Goal: Task Accomplishment & Management: Complete application form

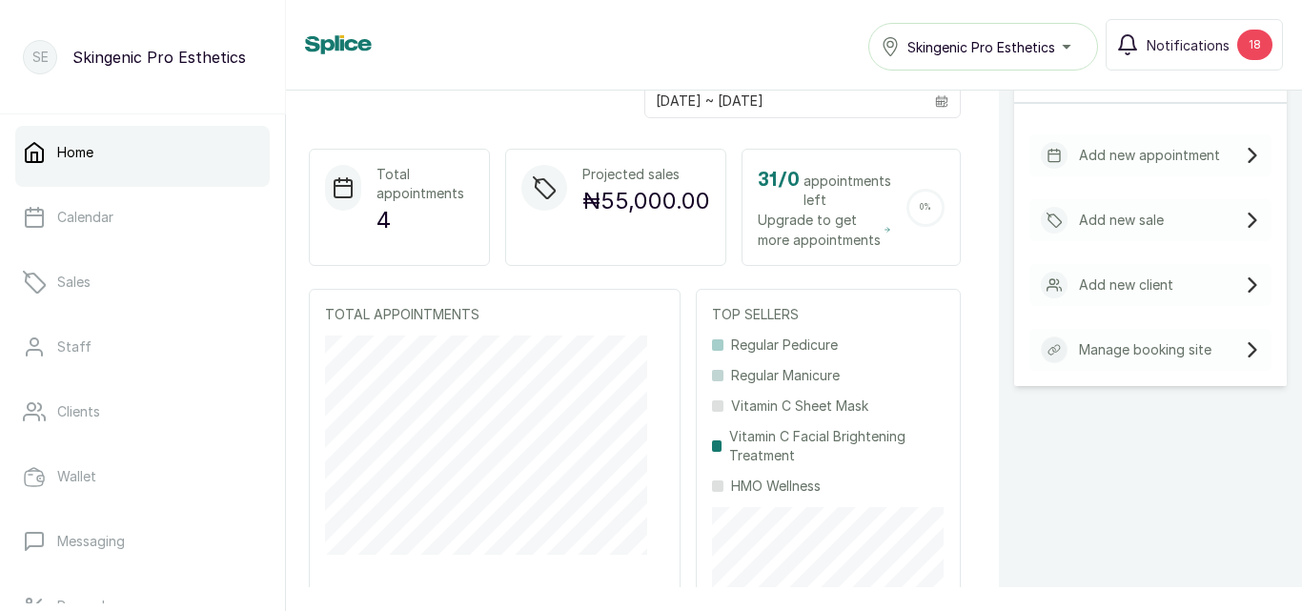
scroll to position [413, 0]
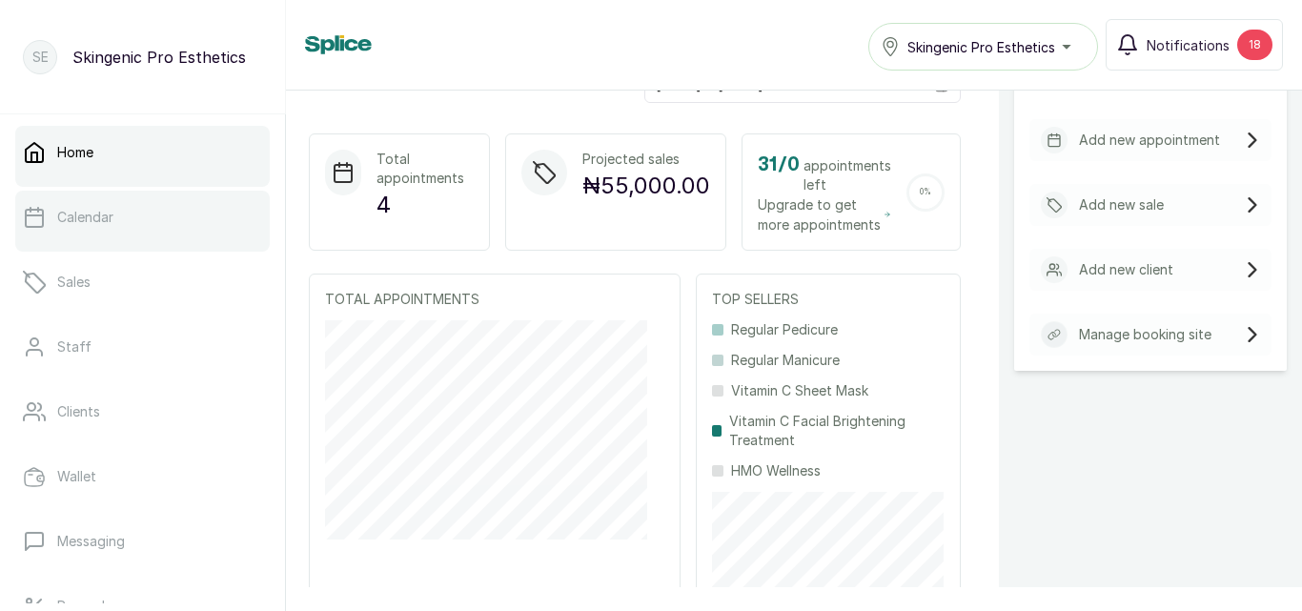
click at [104, 220] on p "Calendar" at bounding box center [85, 217] width 56 height 19
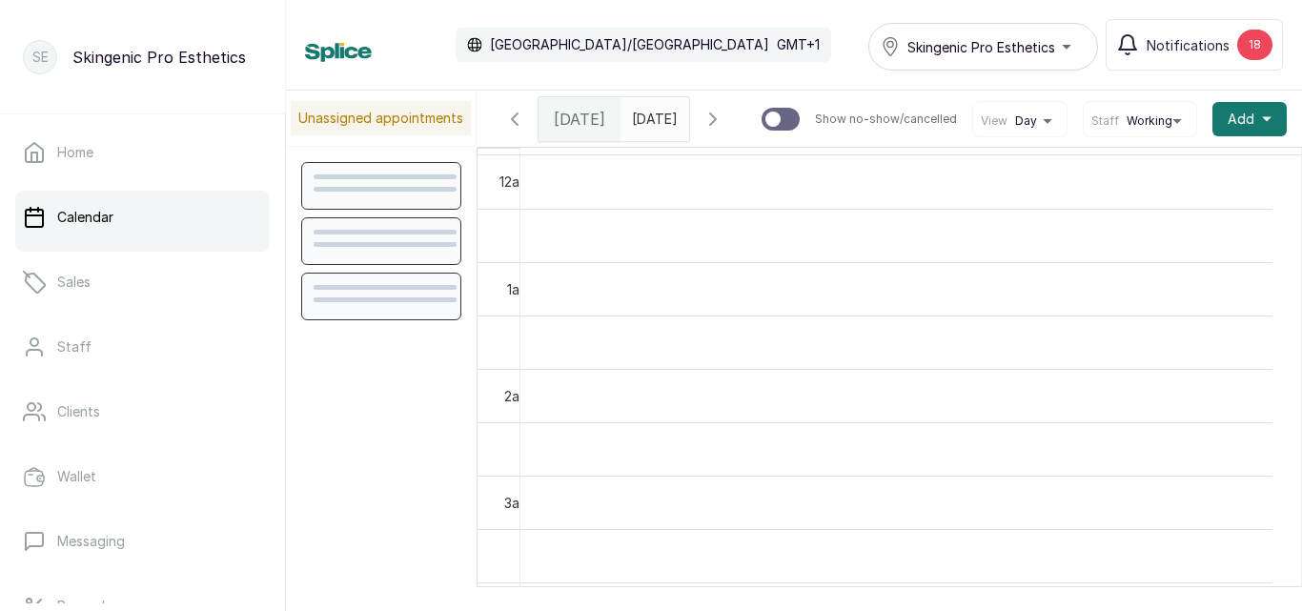
scroll to position [641, 0]
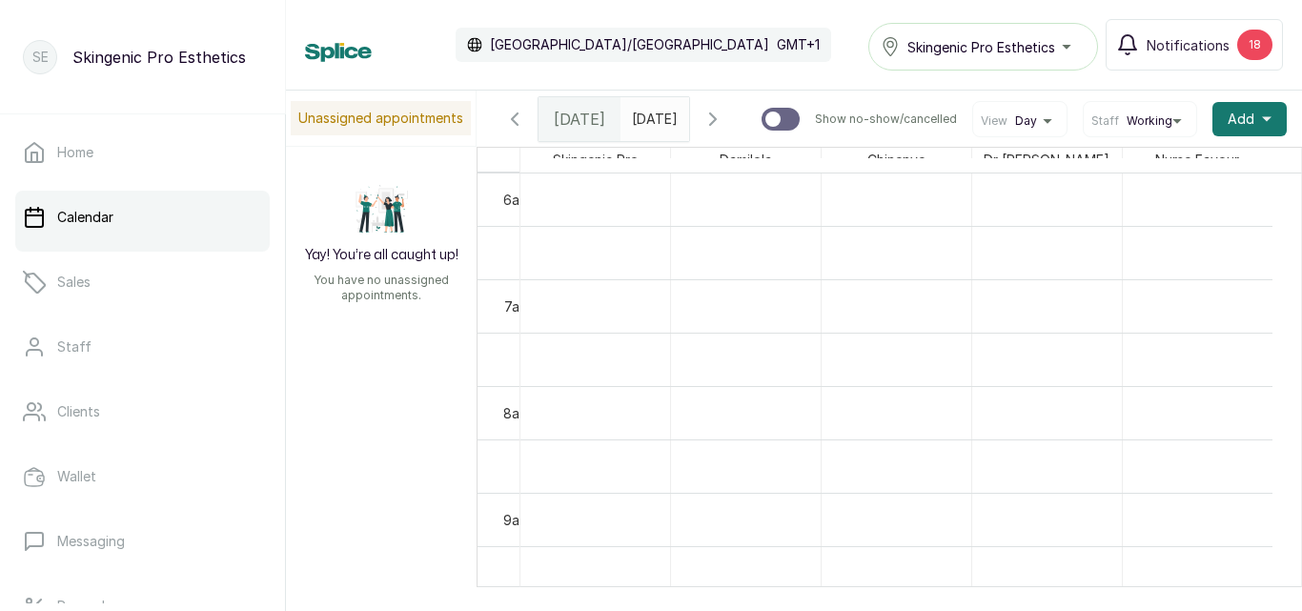
drag, startPoint x: 1271, startPoint y: 366, endPoint x: 1295, endPoint y: 323, distance: 49.1
click at [1295, 323] on div "Unassigned appointments Yay! You’re all caught up! You have no unassigned appoi…" at bounding box center [794, 339] width 1016 height 496
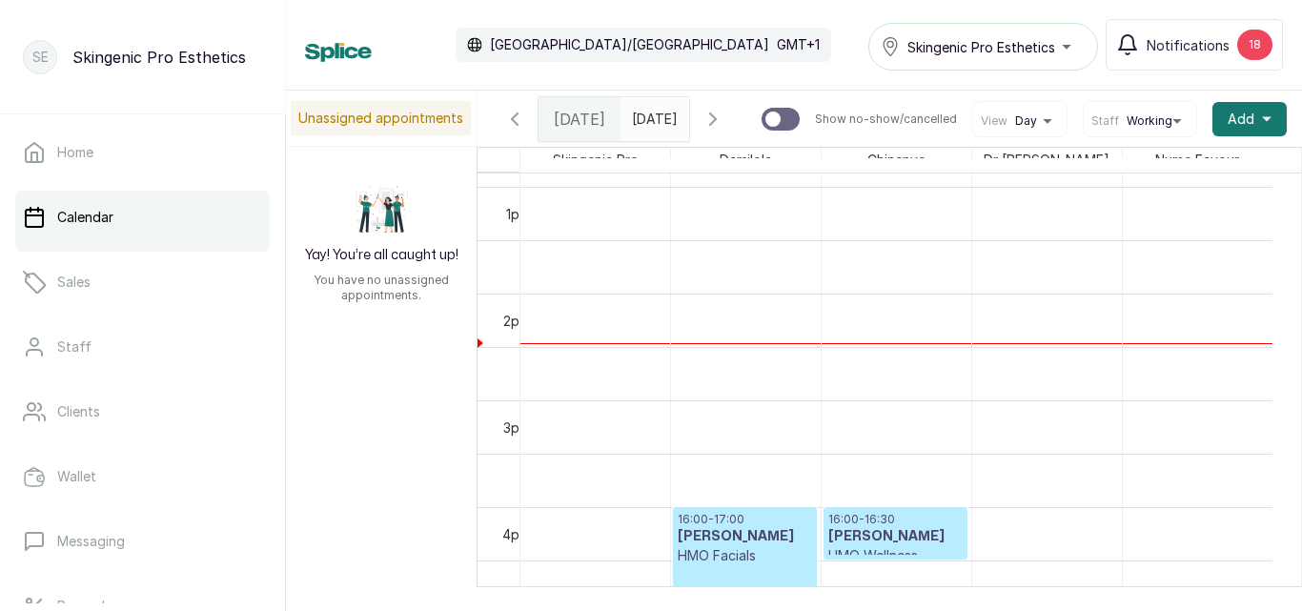
scroll to position [0, 0]
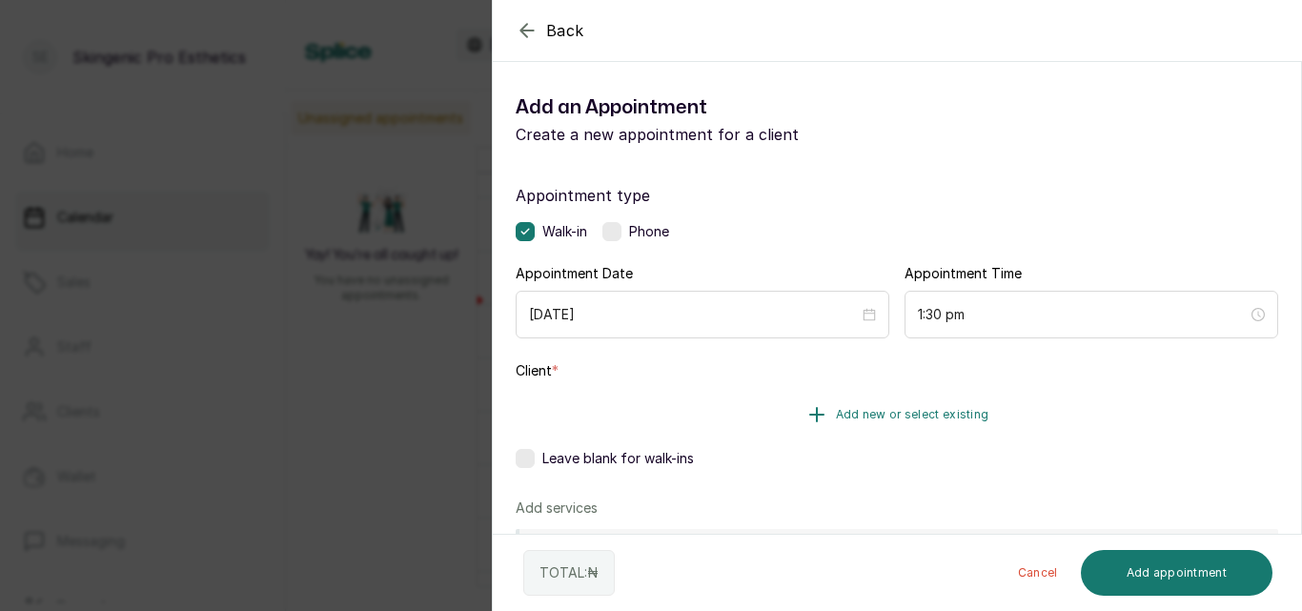
click at [816, 409] on icon "button" at bounding box center [816, 414] width 23 height 23
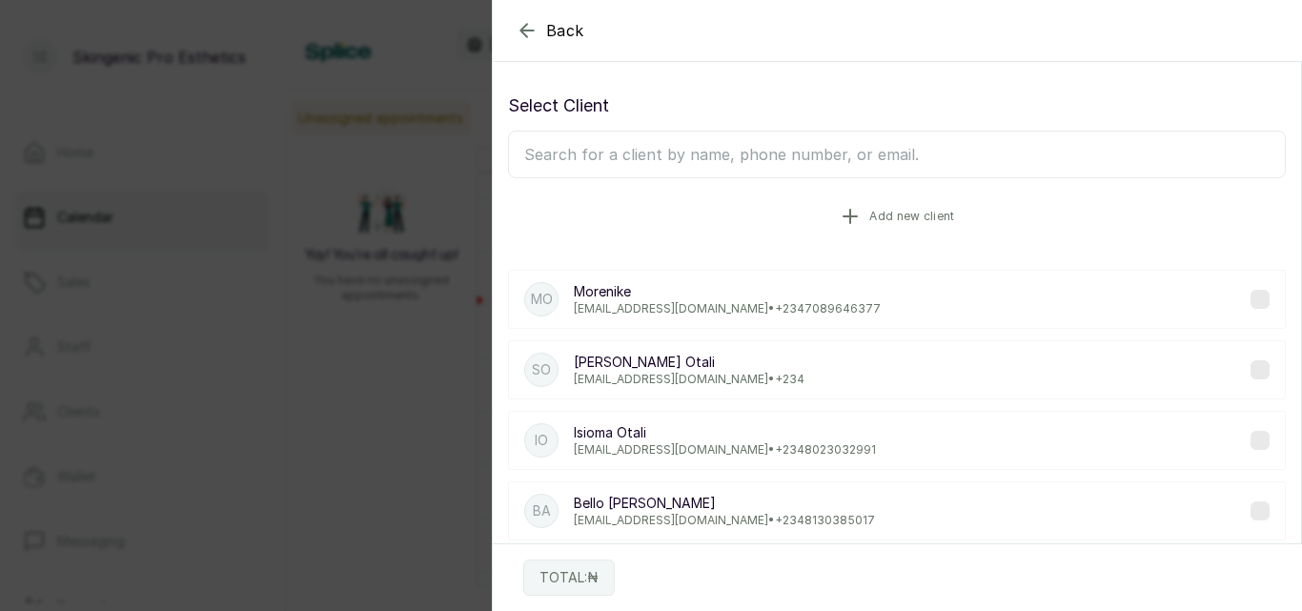
click at [844, 213] on icon "button" at bounding box center [849, 216] width 13 height 13
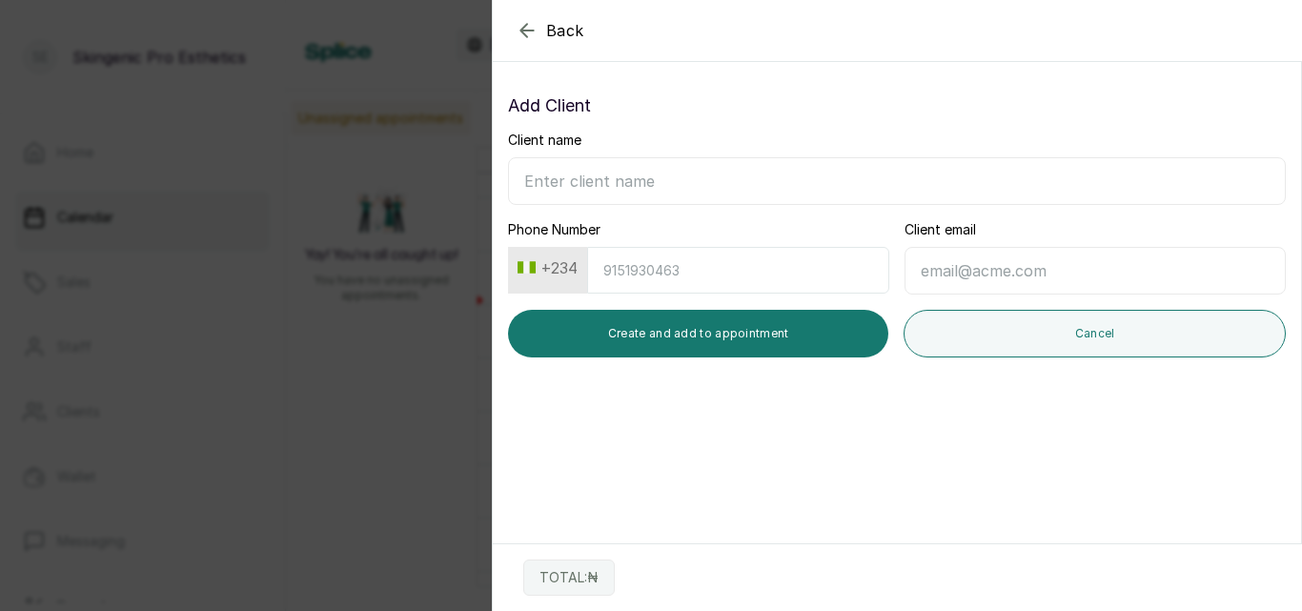
click at [679, 179] on input "Client name" at bounding box center [897, 181] width 778 height 48
type input "Mr Samuel Ajimuda"
click at [650, 268] on input "Phone Number" at bounding box center [738, 270] width 302 height 47
type input "8055884069"
click at [964, 273] on input "Client email" at bounding box center [1094, 271] width 381 height 48
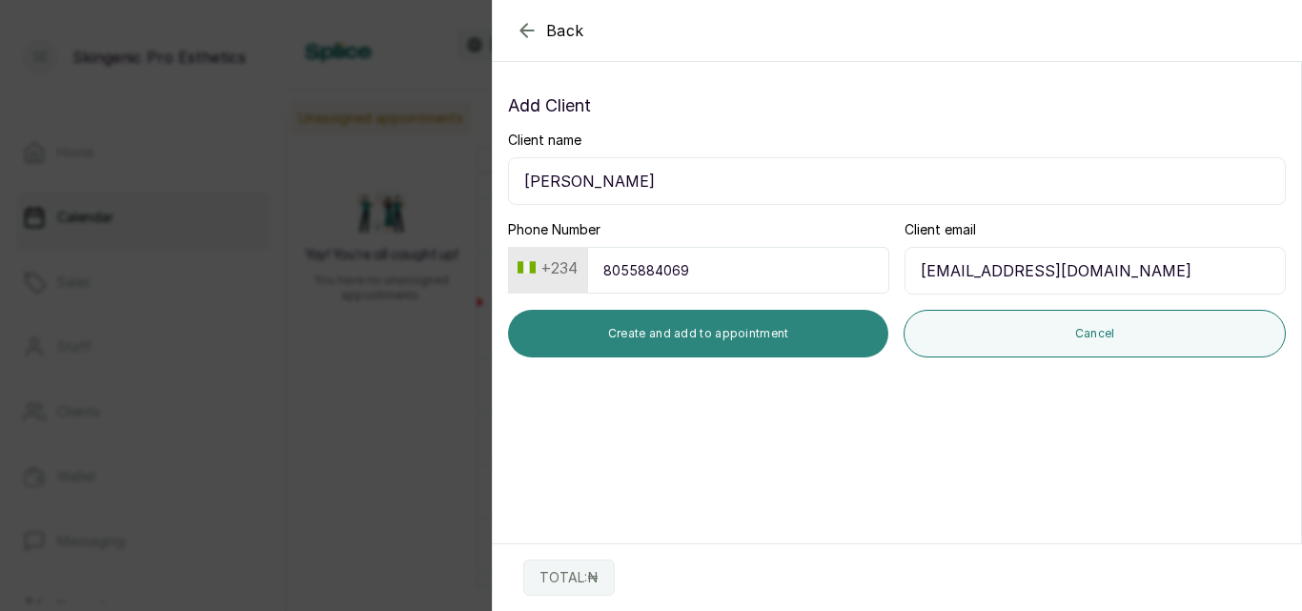
type input "ajimuda_tom@maail.com"
click at [743, 330] on button "Create and add to appointment" at bounding box center [698, 334] width 380 height 48
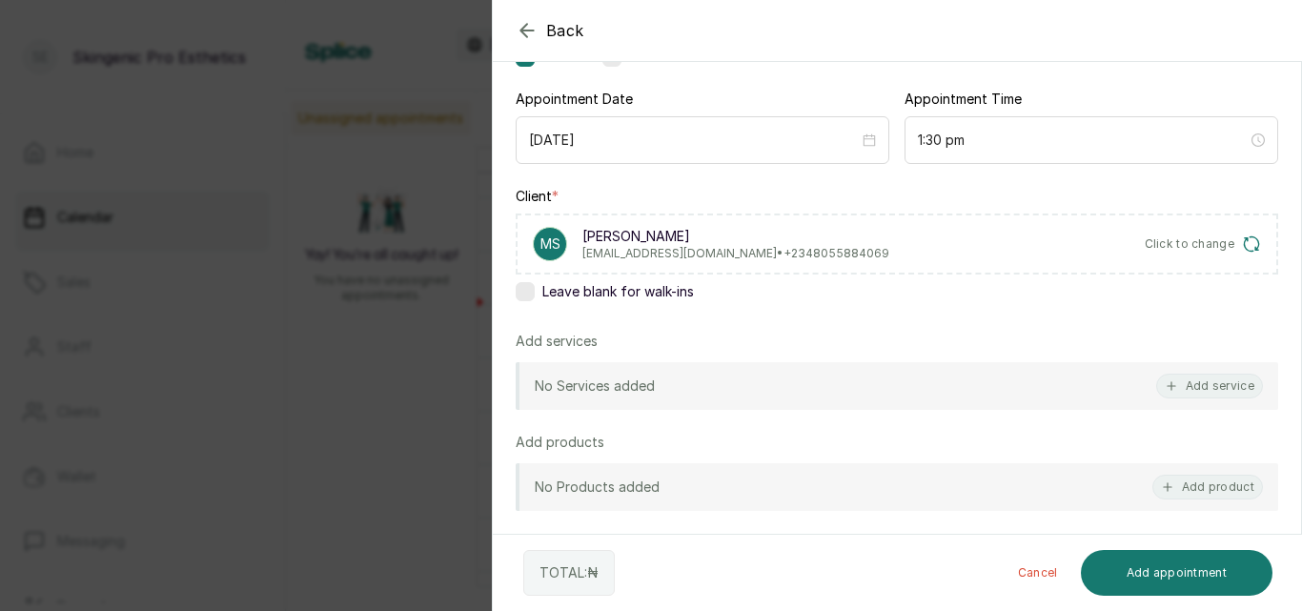
scroll to position [180, 0]
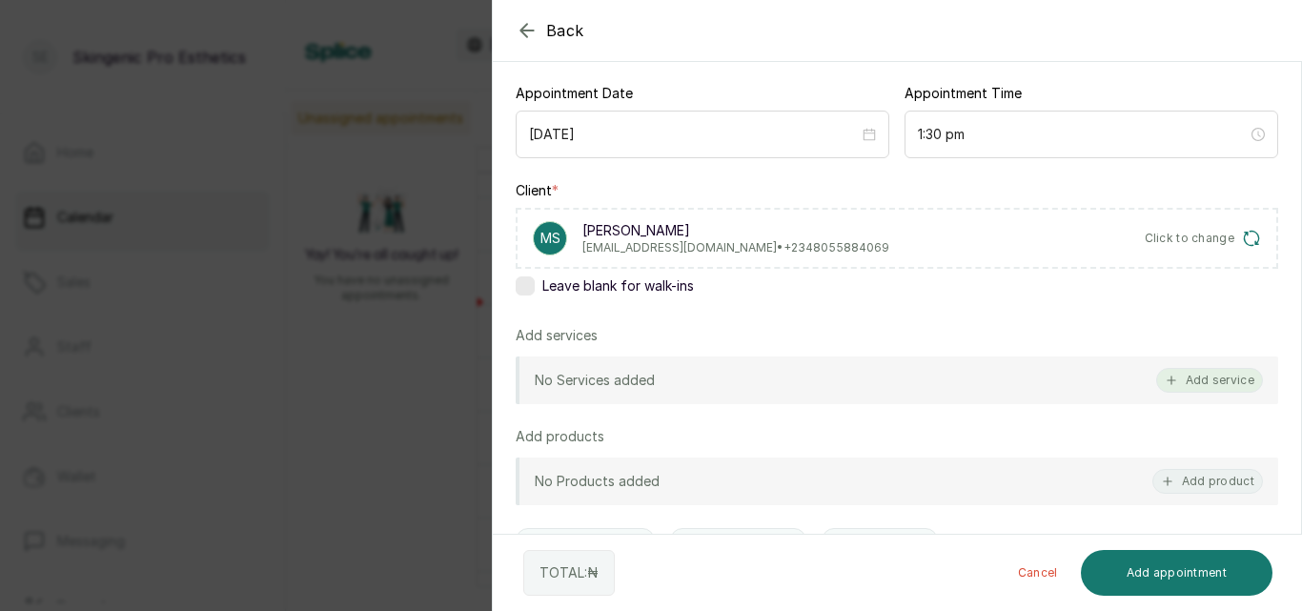
click at [1210, 374] on button "Add service" at bounding box center [1209, 380] width 107 height 25
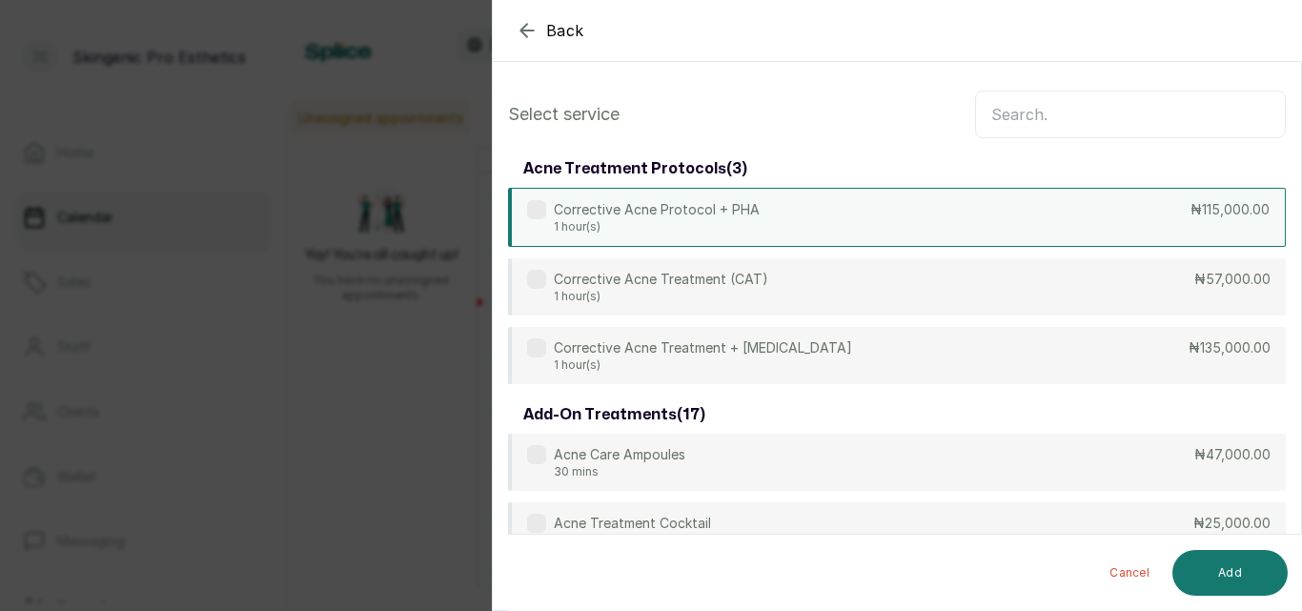
scroll to position [0, 0]
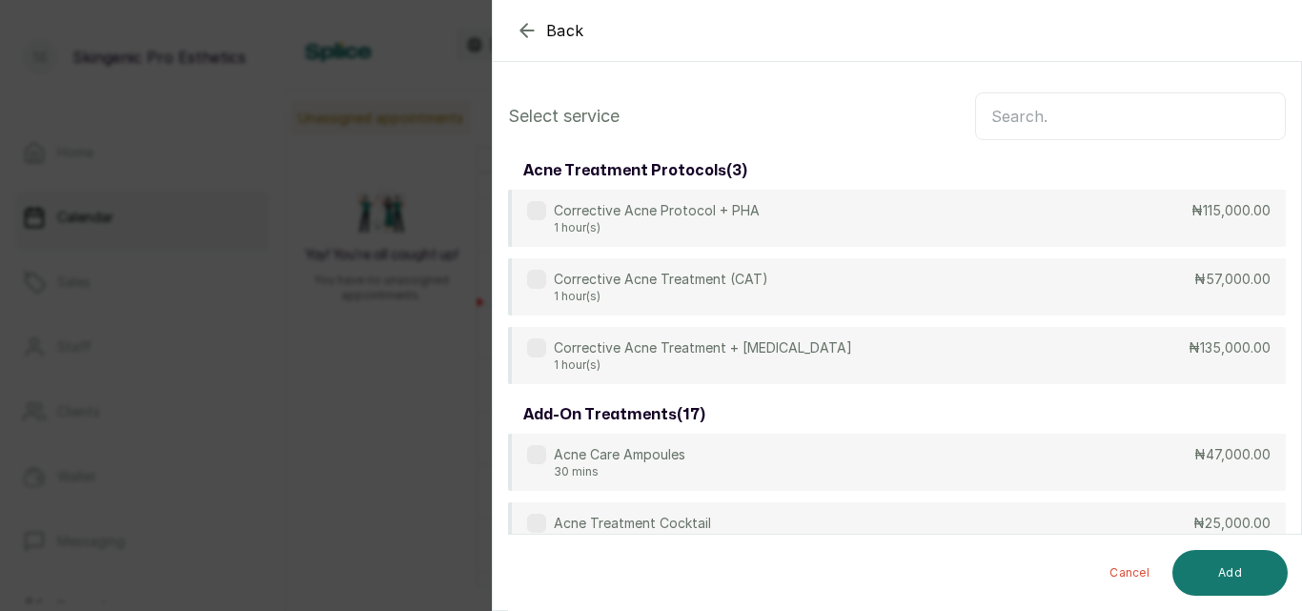
click at [1144, 125] on input "text" at bounding box center [1130, 116] width 311 height 48
type input "m"
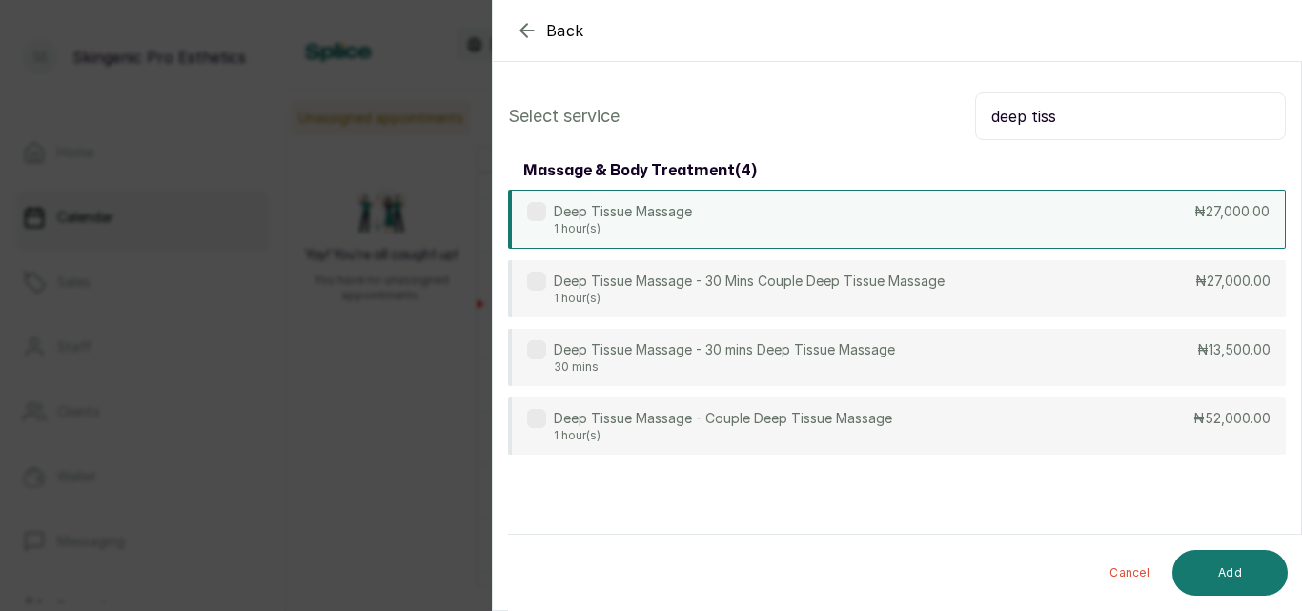
type input "deep tiss"
click at [852, 248] on div "Deep Tissue Massage 1 hour(s) ₦27,000.00" at bounding box center [897, 219] width 778 height 59
click at [1220, 558] on button "Add" at bounding box center [1229, 573] width 115 height 46
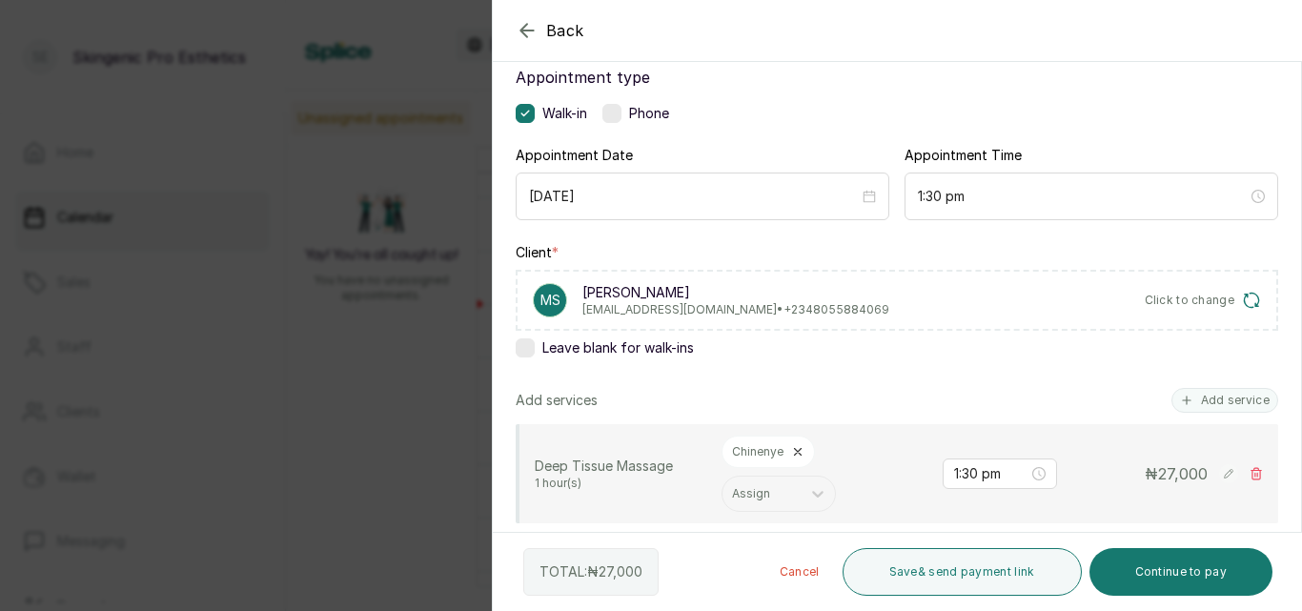
scroll to position [187, 0]
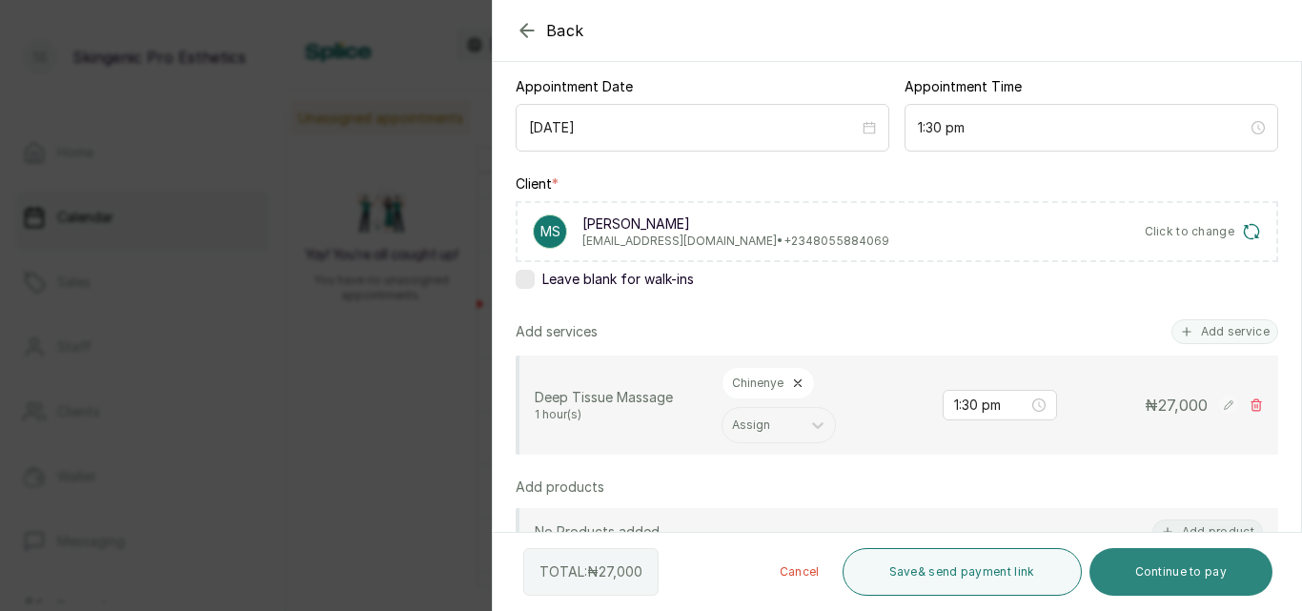
click at [1176, 577] on button "Continue to pay" at bounding box center [1181, 572] width 184 height 48
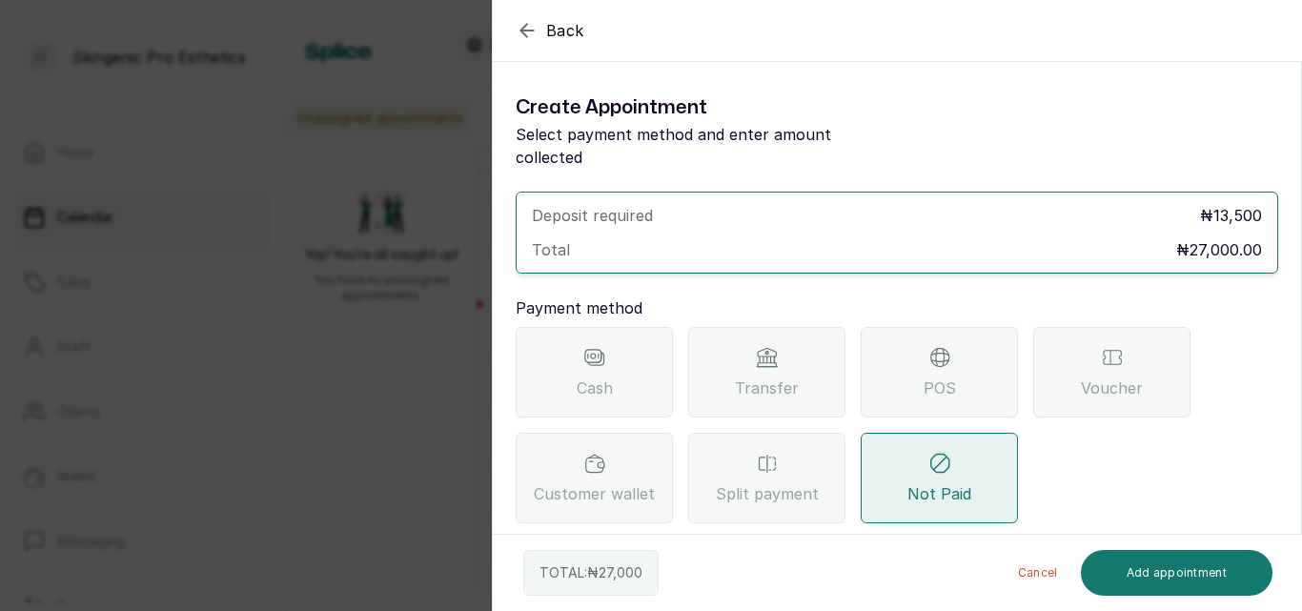
click at [773, 383] on div "Transfer" at bounding box center [766, 372] width 157 height 91
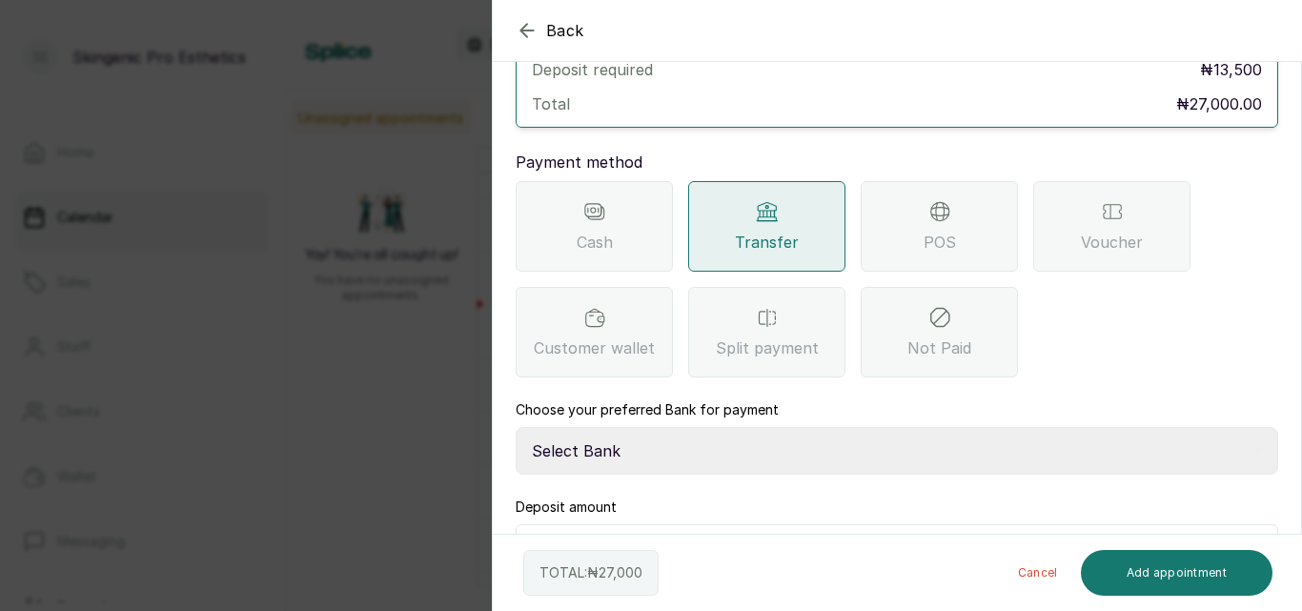
scroll to position [180, 0]
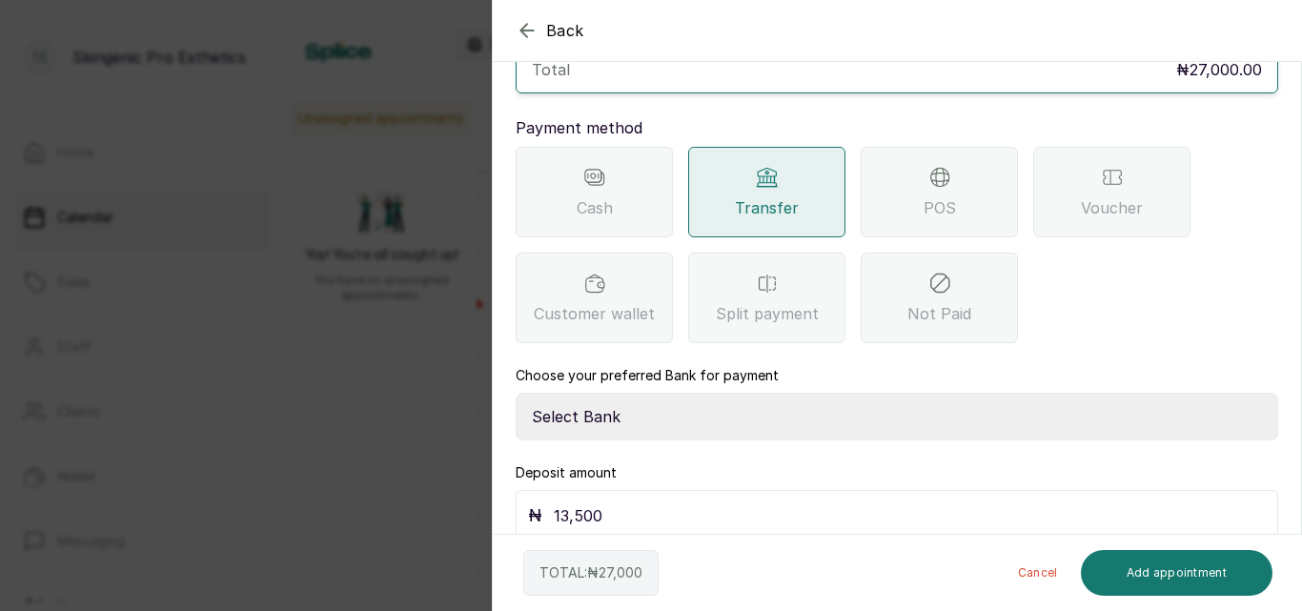
click at [947, 398] on select "Select Bank Skingenic Pro Esthetics First City Monument Bank SKINGENIC PRO ESTH…" at bounding box center [897, 417] width 762 height 48
select select "c79eea2b-aeb8-454d-b486-470d48a76130"
click at [516, 393] on select "Select Bank Skingenic Pro Esthetics First City Monument Bank SKINGENIC PRO ESTH…" at bounding box center [897, 417] width 762 height 48
click at [856, 504] on input "13,500" at bounding box center [910, 515] width 712 height 27
type input "1"
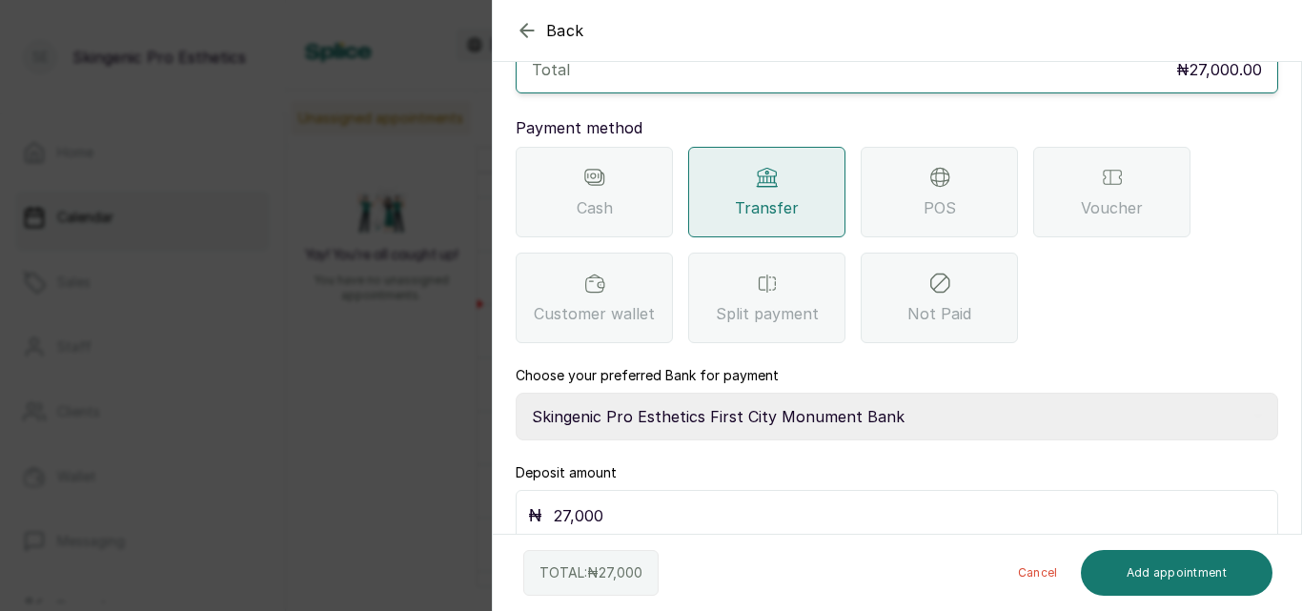
type input "27,000"
click at [1167, 559] on button "Add appointment" at bounding box center [1177, 573] width 192 height 46
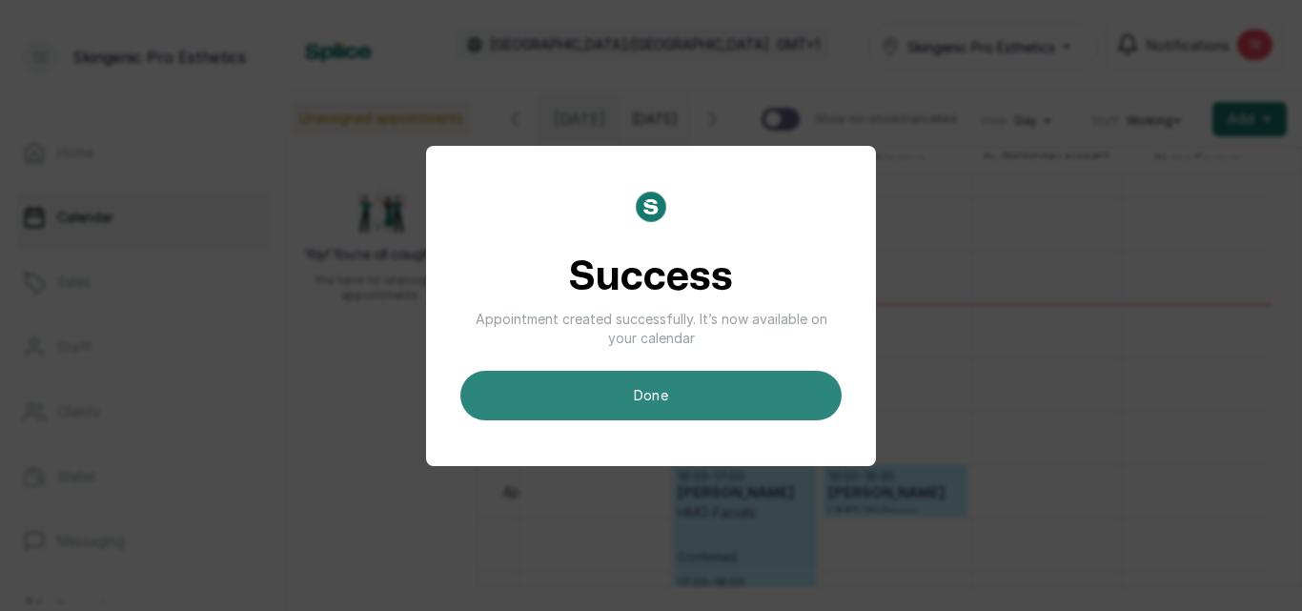
click at [659, 399] on button "done" at bounding box center [650, 396] width 381 height 50
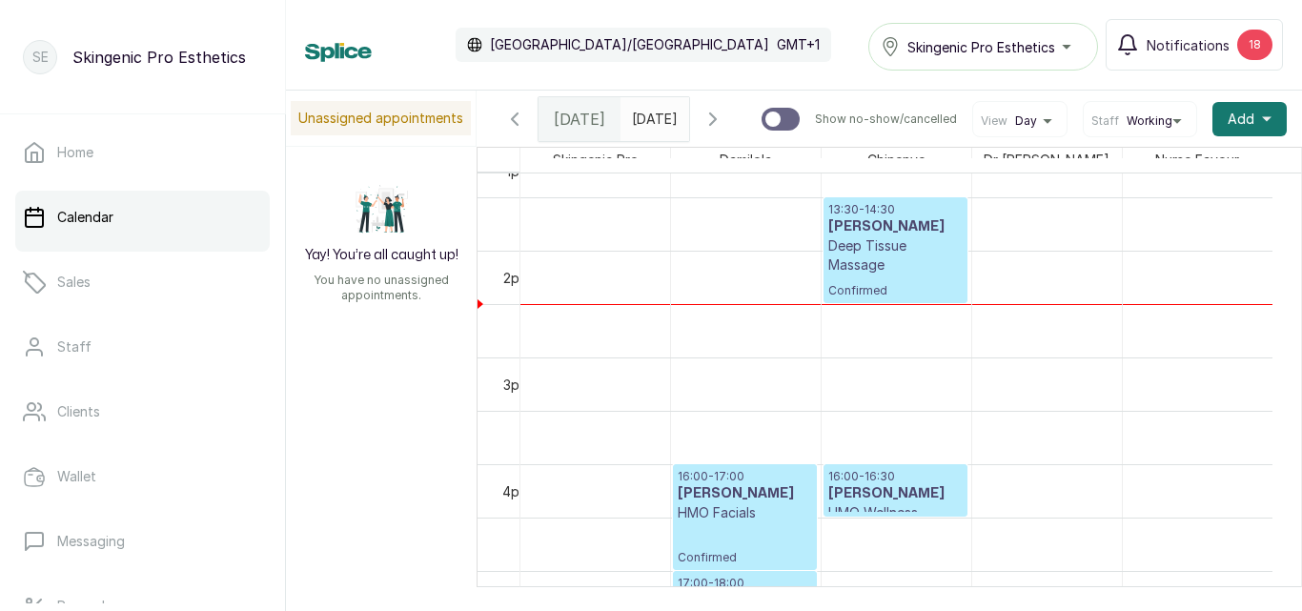
click at [895, 236] on h3 "Mr Samuel" at bounding box center [895, 226] width 134 height 19
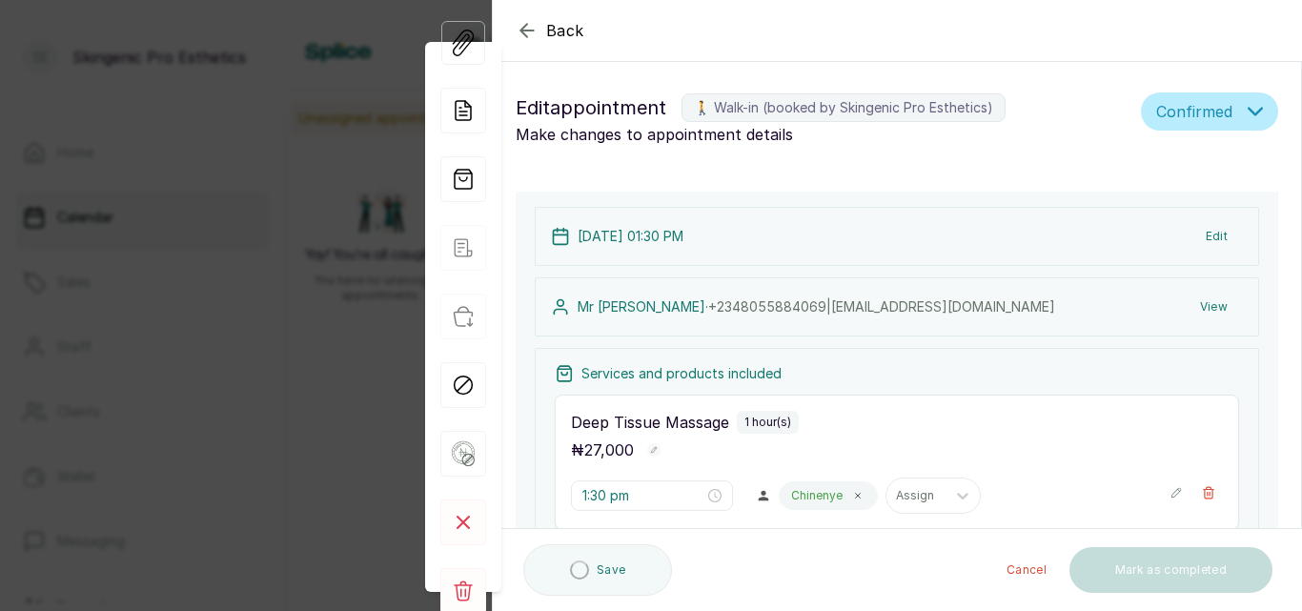
click at [1247, 104] on icon "button" at bounding box center [1254, 111] width 15 height 15
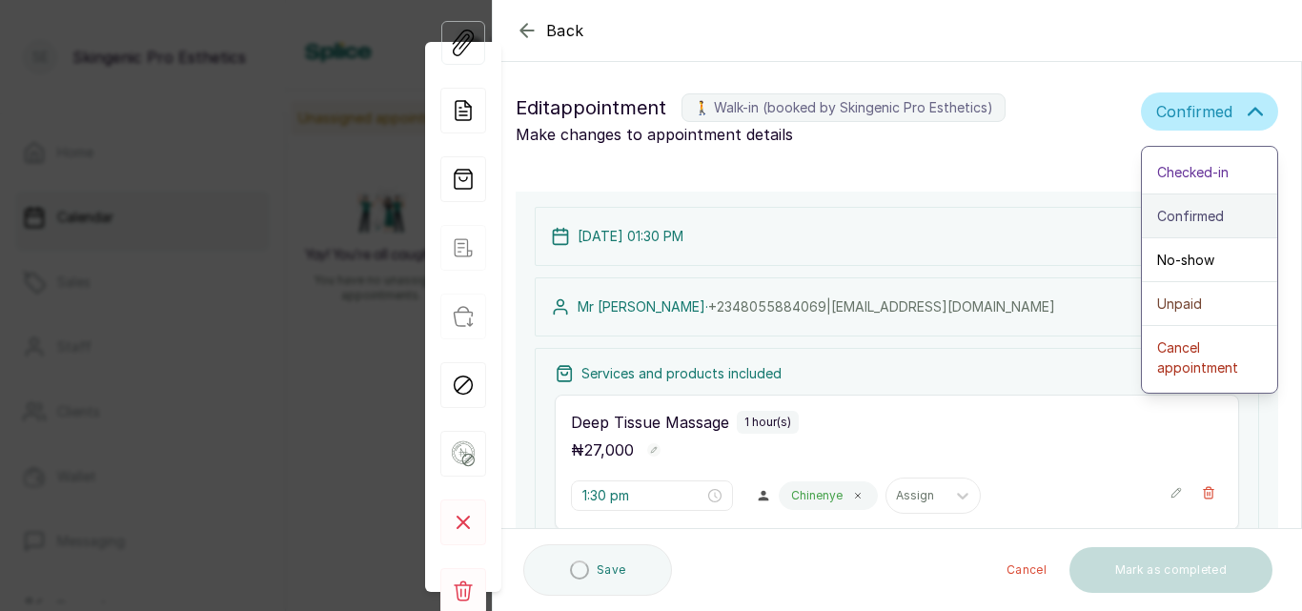
click at [1206, 218] on span "Confirmed" at bounding box center [1190, 216] width 67 height 20
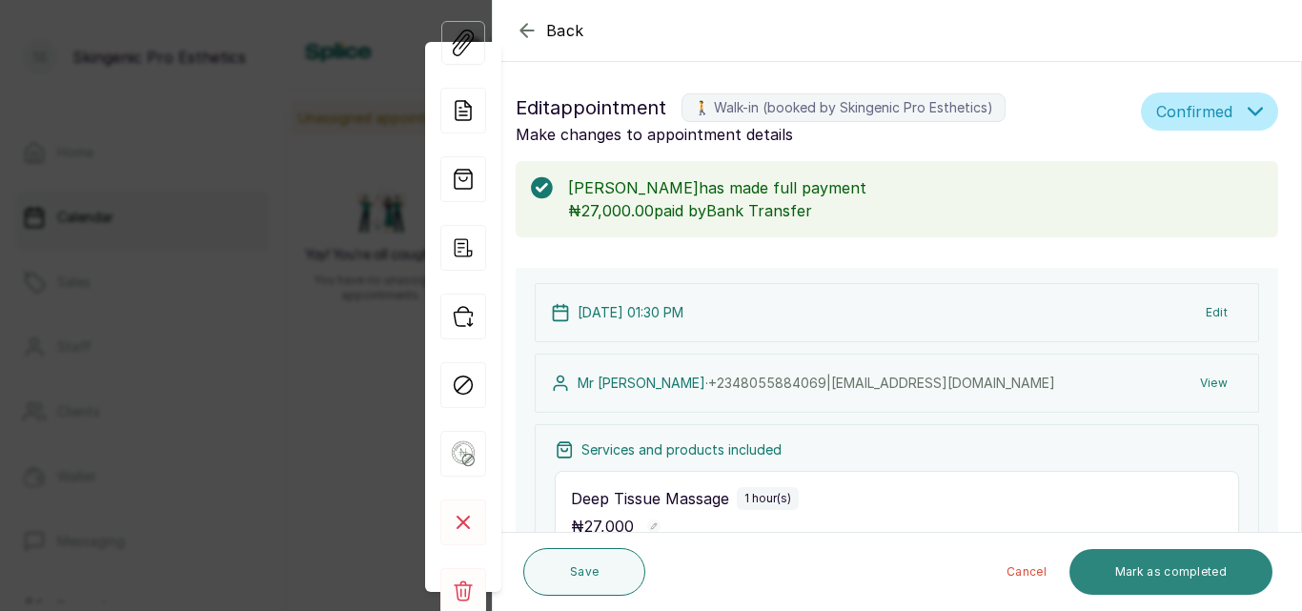
scroll to position [641, 0]
click at [1152, 571] on button "Mark as completed" at bounding box center [1170, 572] width 203 height 46
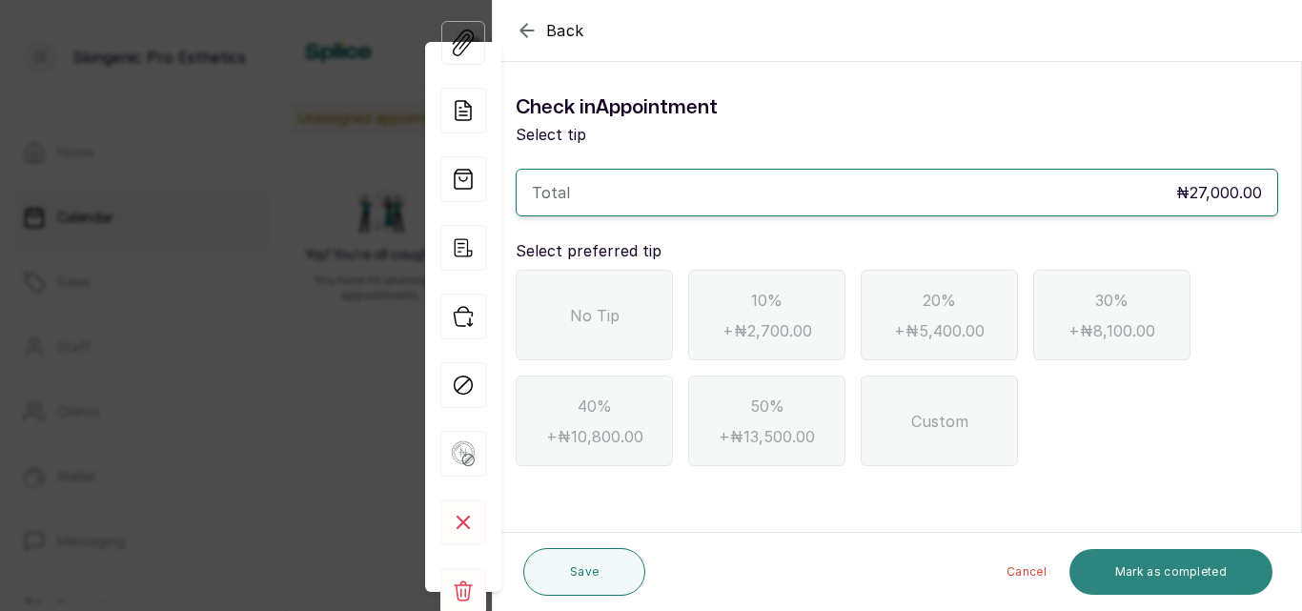
click at [1152, 571] on button "Mark as completed" at bounding box center [1170, 572] width 203 height 46
click at [556, 310] on div "No Tip" at bounding box center [594, 315] width 157 height 91
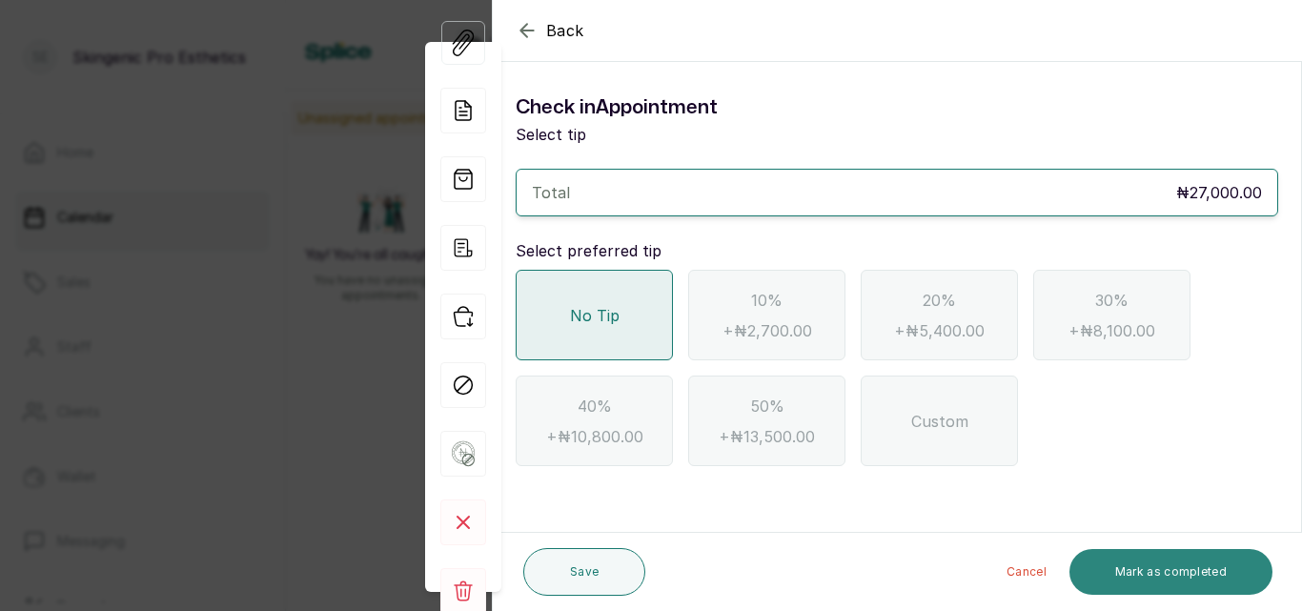
click at [1129, 566] on button "Mark as completed" at bounding box center [1170, 572] width 203 height 46
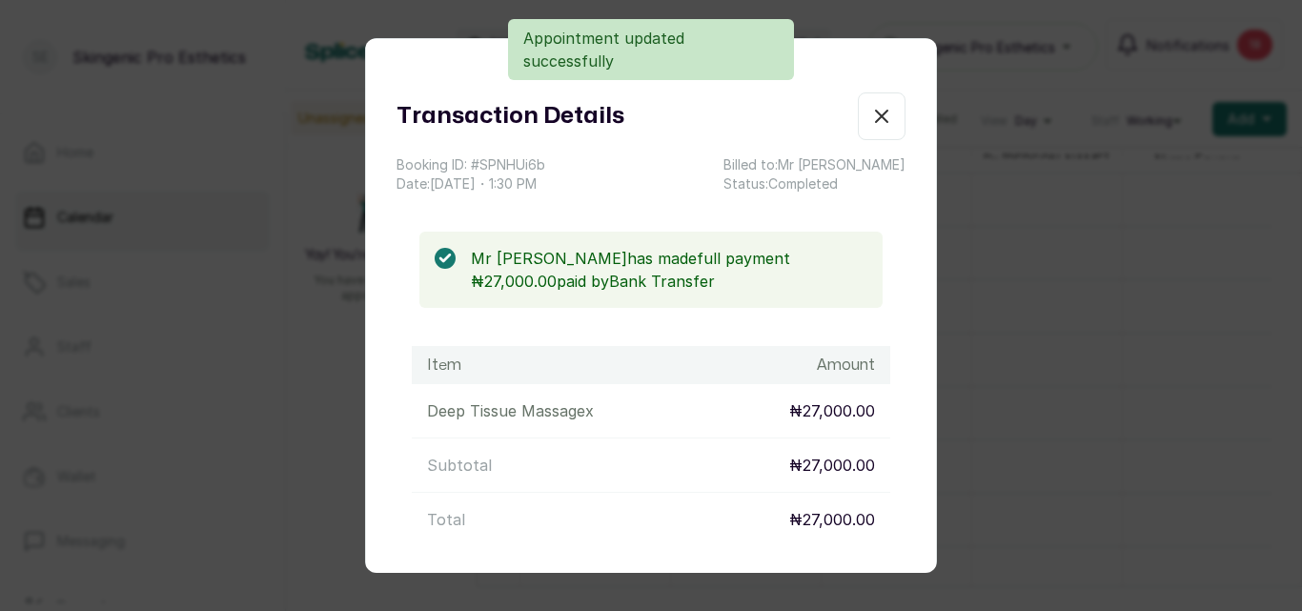
click at [870, 108] on icon "button" at bounding box center [881, 116] width 23 height 23
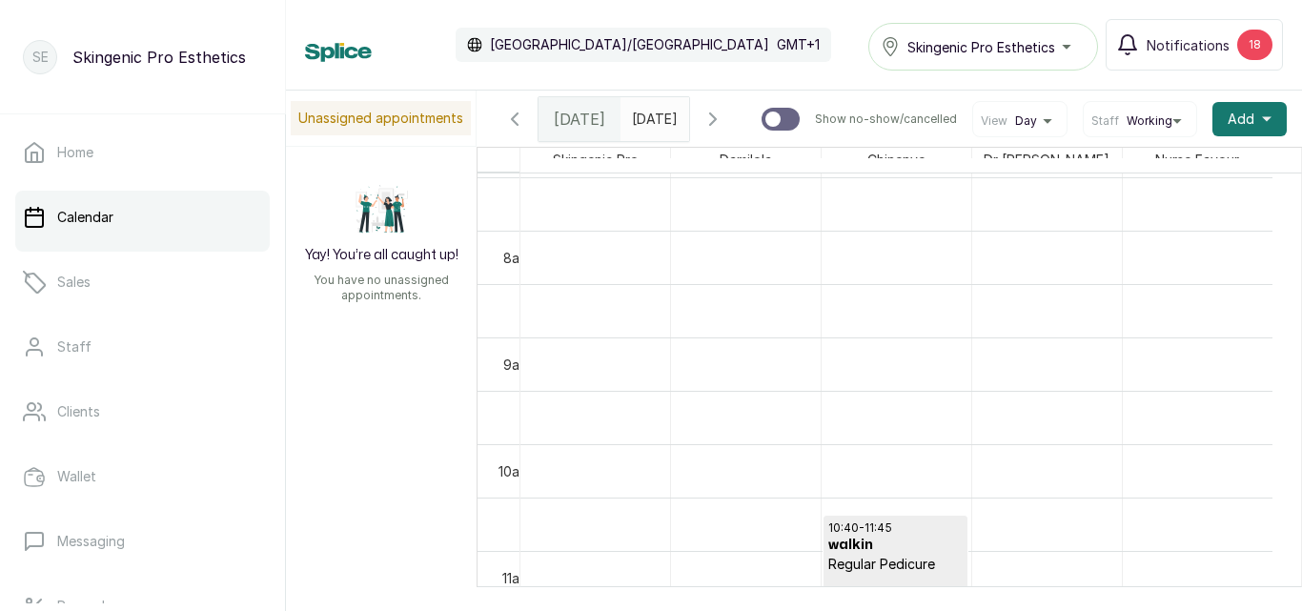
scroll to position [1230, 0]
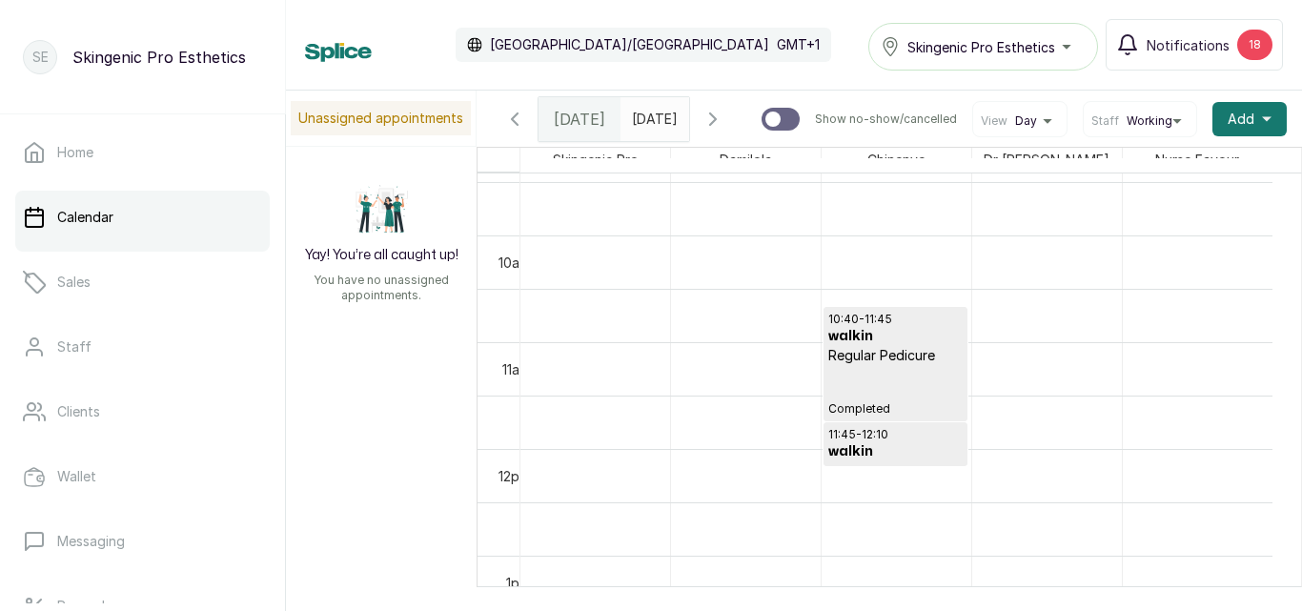
click at [901, 355] on p "Regular Pedicure" at bounding box center [895, 355] width 134 height 19
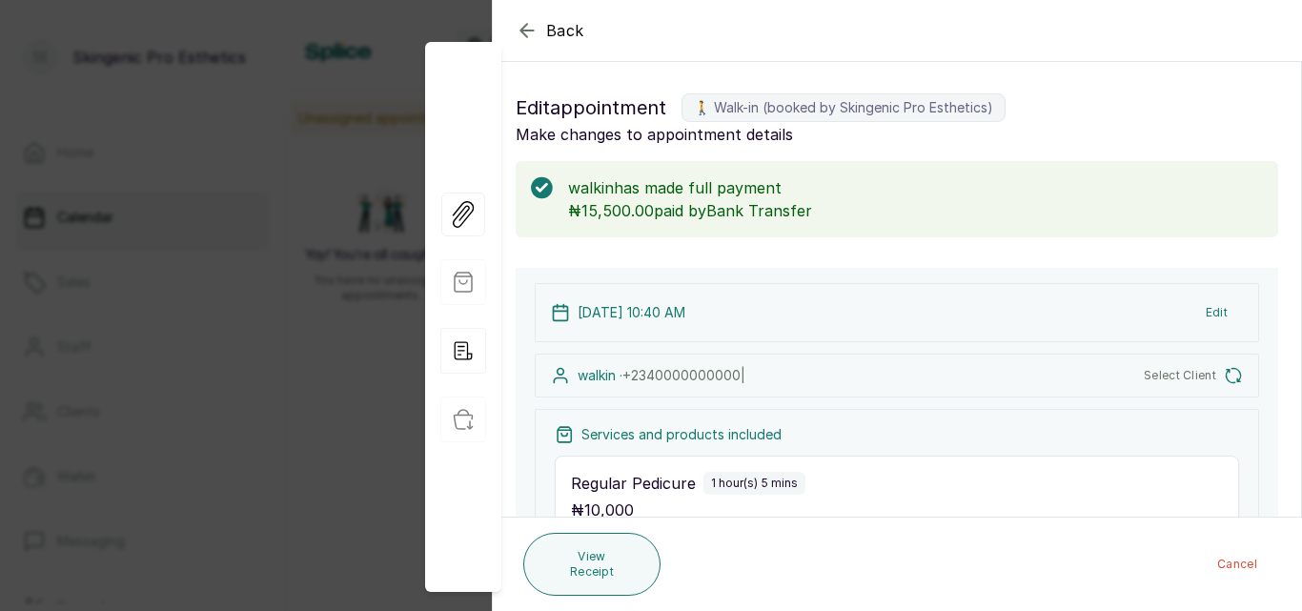
click at [581, 378] on p "walkin · +234 0000000000 |" at bounding box center [661, 375] width 168 height 19
click at [1167, 377] on span "Select Client" at bounding box center [1179, 375] width 72 height 15
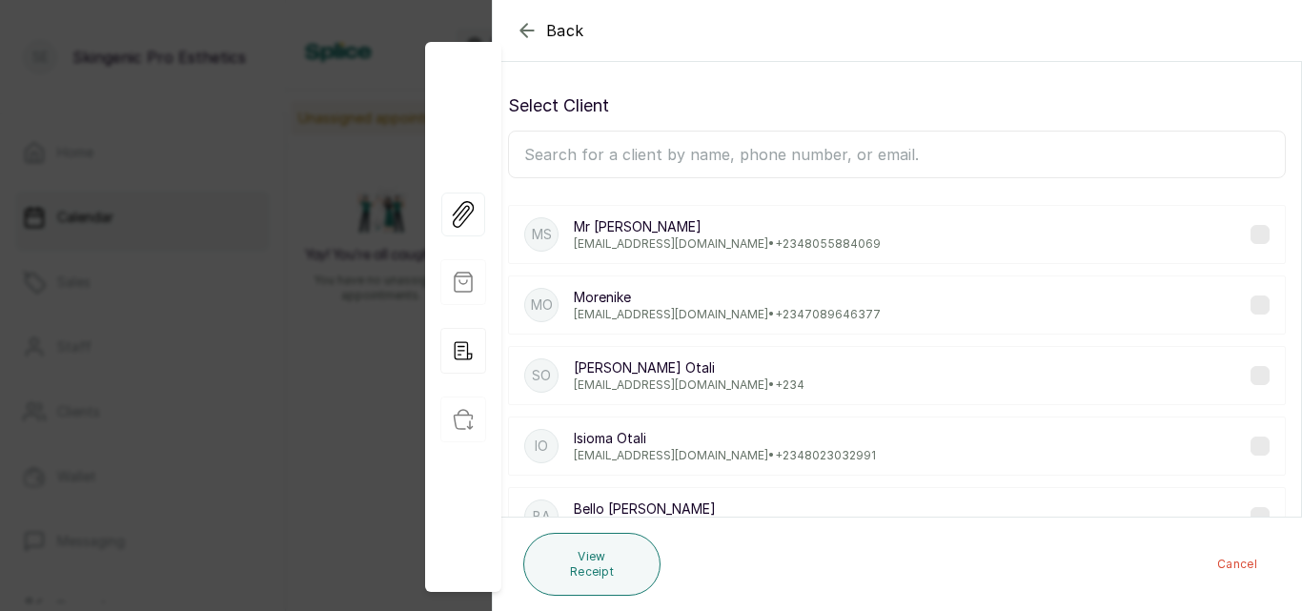
click at [844, 141] on input "text" at bounding box center [897, 155] width 778 height 48
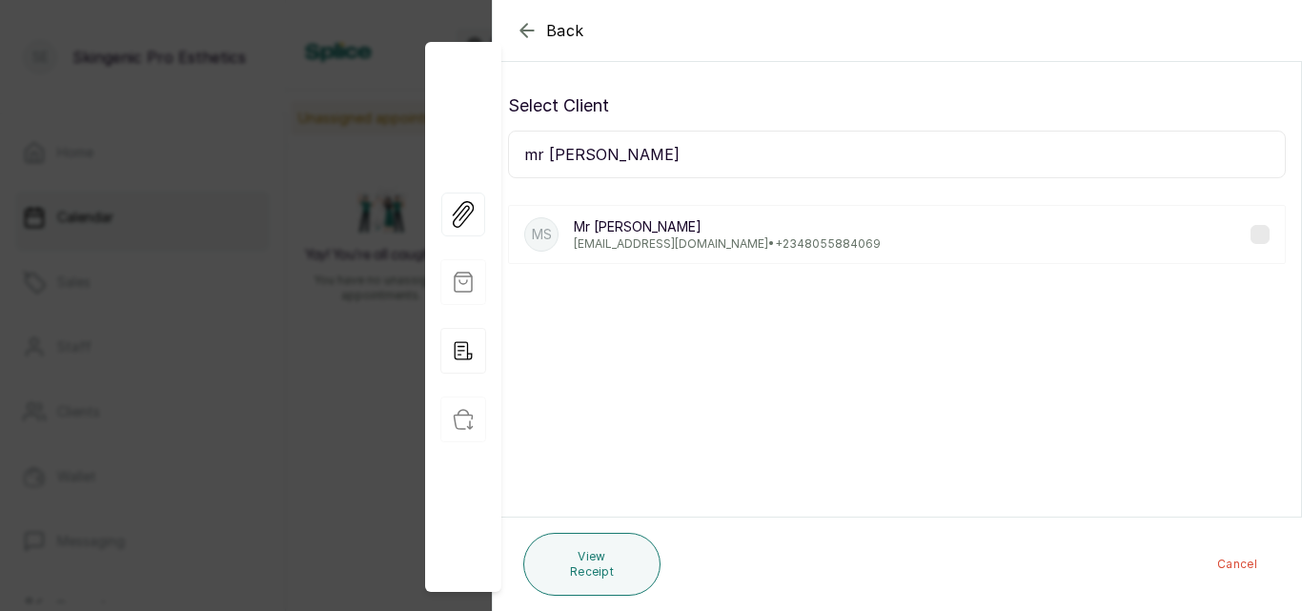
type input "mr sa"
click at [835, 240] on div "MS Mr Samuel ajimuda_tom@maail.com • +234 8055884069" at bounding box center [897, 234] width 778 height 59
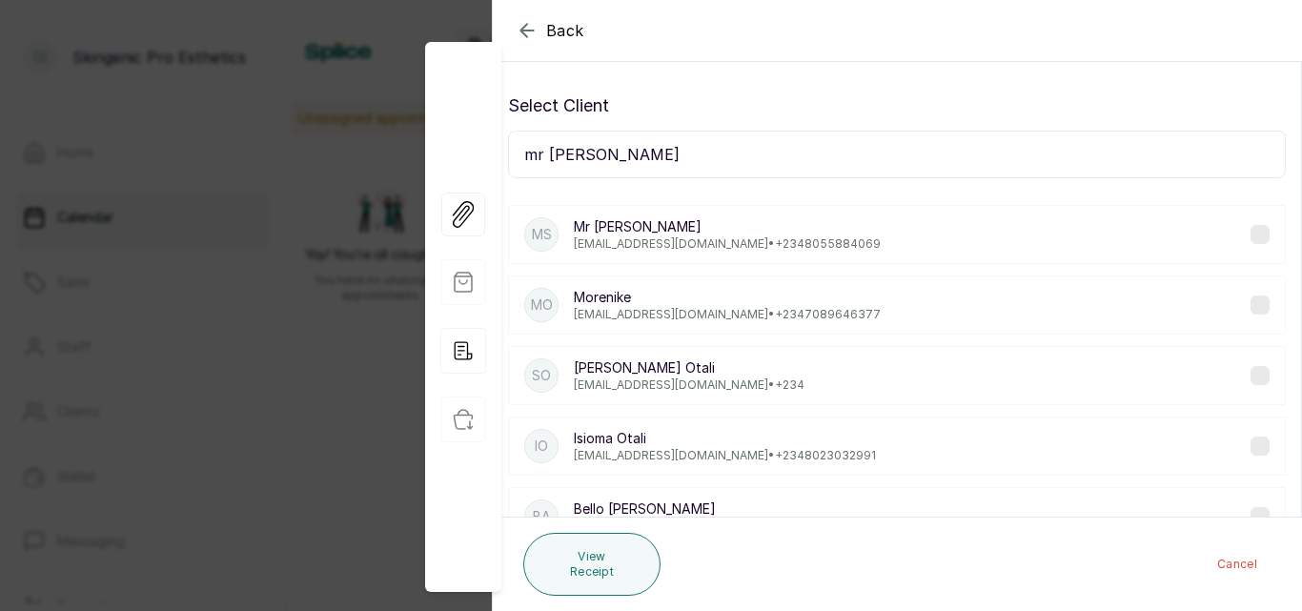
click at [731, 238] on p "ajimuda_tom@maail.com • +234 8055884069" at bounding box center [727, 243] width 307 height 15
click at [1250, 239] on label at bounding box center [1259, 234] width 19 height 19
click at [1250, 234] on label at bounding box center [1259, 234] width 19 height 19
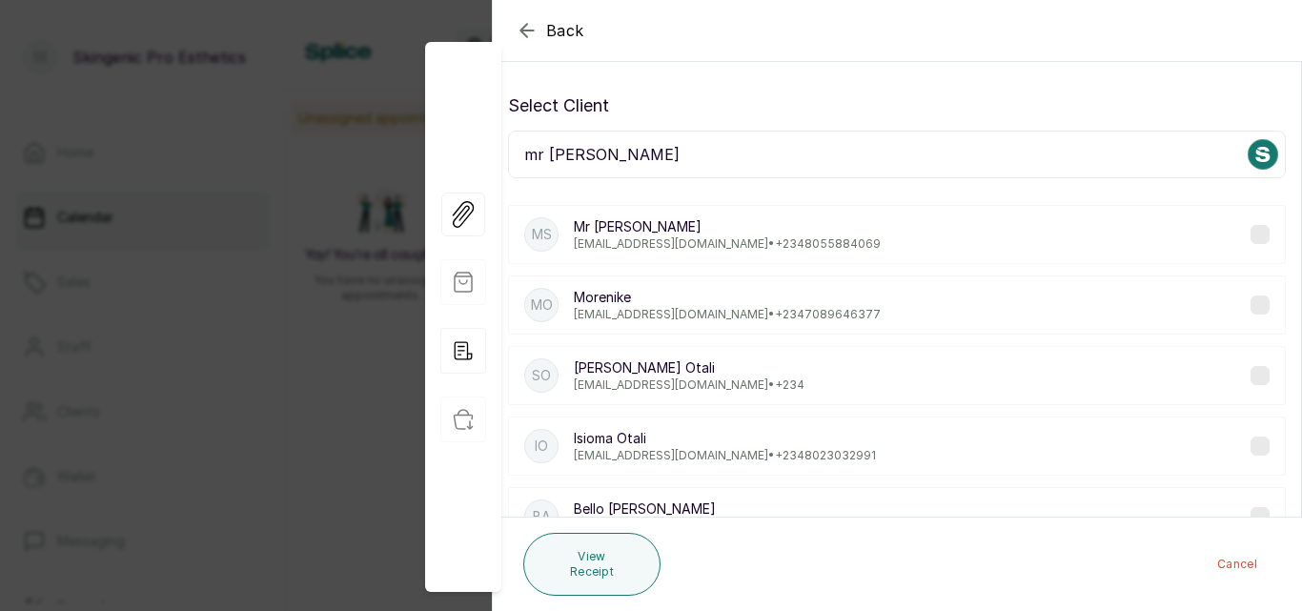
click at [524, 32] on icon "button" at bounding box center [527, 30] width 23 height 23
click at [528, 25] on icon "button" at bounding box center [527, 30] width 23 height 23
click at [166, 262] on div "Back Appointment Details Select Client mr sa MS Mr Samuel ajimuda_tom@maail.com…" at bounding box center [651, 305] width 1302 height 611
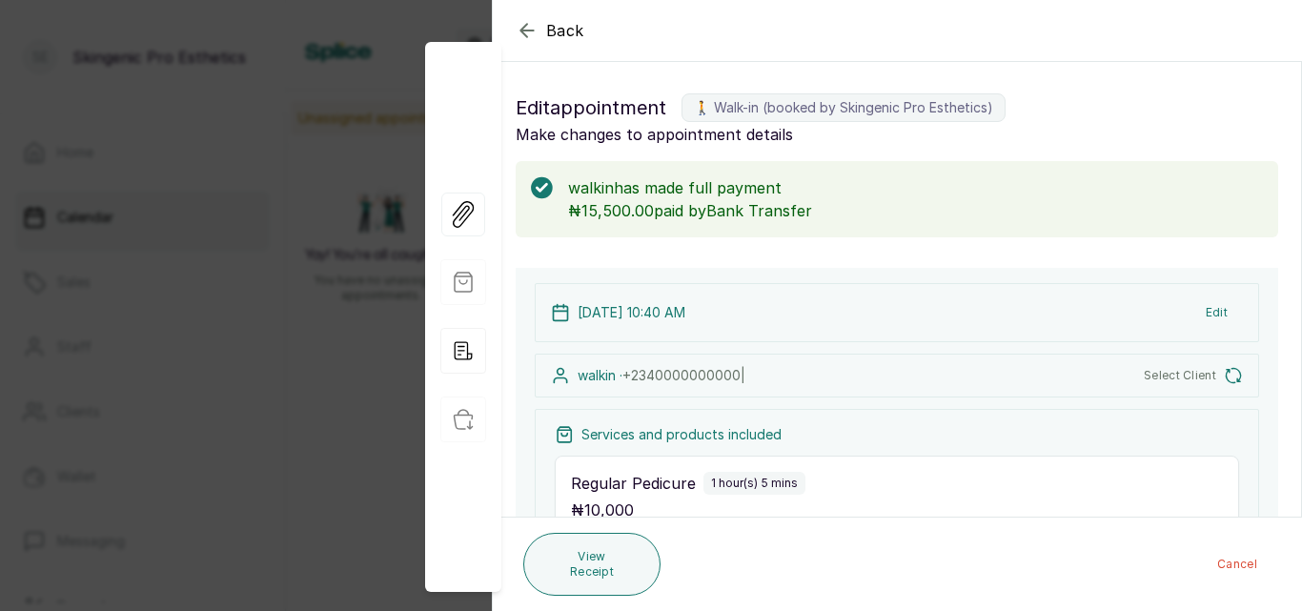
click at [1187, 376] on span "Select Client" at bounding box center [1179, 375] width 72 height 15
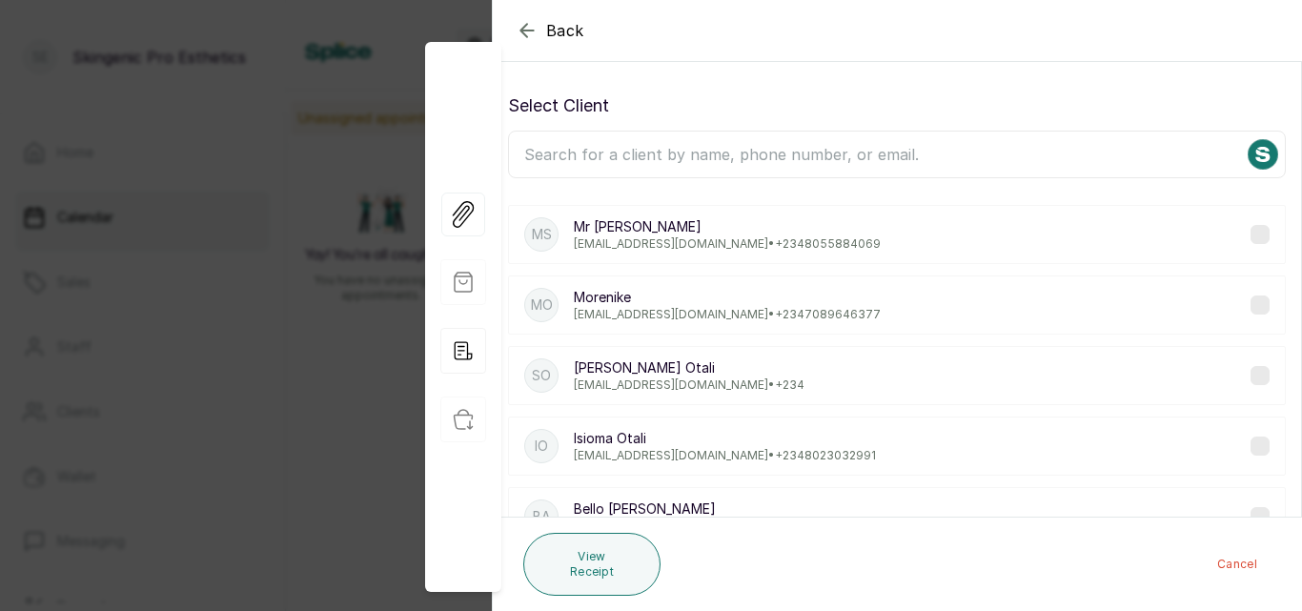
click at [862, 233] on div "MS Mr Samuel ajimuda_tom@maail.com • +234 8055884069" at bounding box center [897, 234] width 778 height 59
click at [1255, 234] on div "MS Mr Samuel ajimuda_tom@maail.com • +234 8055884069" at bounding box center [897, 234] width 778 height 59
click at [1250, 232] on label at bounding box center [1259, 234] width 19 height 19
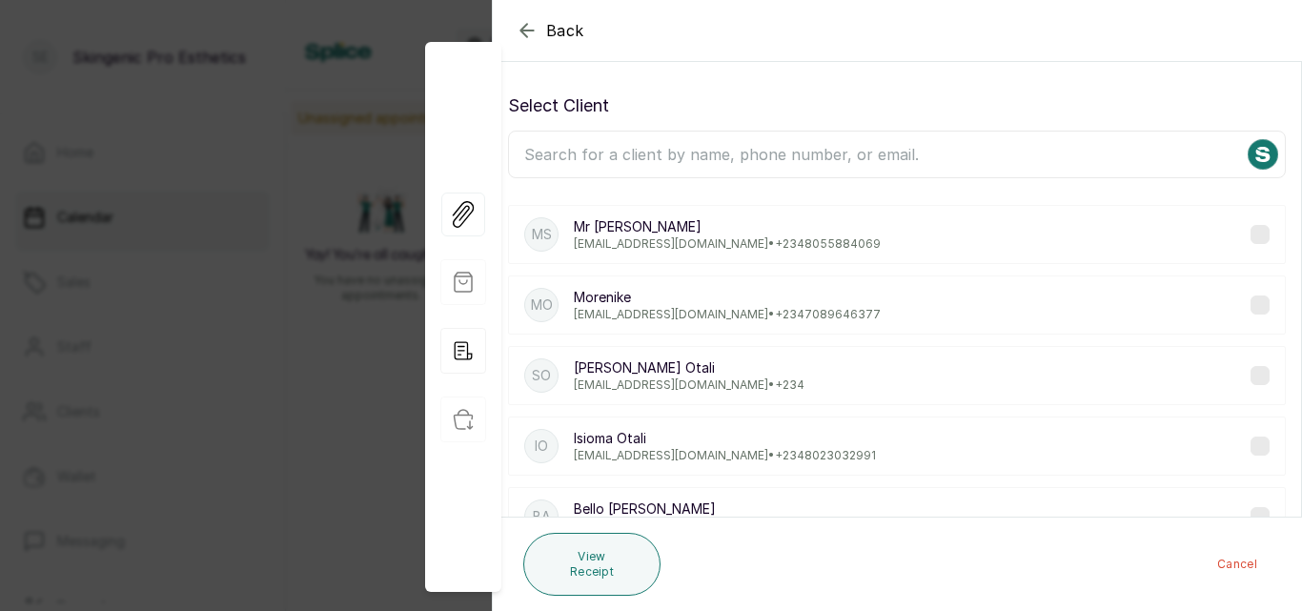
click at [1250, 232] on label at bounding box center [1259, 234] width 19 height 19
click at [1227, 235] on div "MS Mr Samuel ajimuda_tom@maail.com • +234 8055884069" at bounding box center [897, 234] width 778 height 59
click at [696, 230] on p "Mr Samuel" at bounding box center [727, 226] width 307 height 19
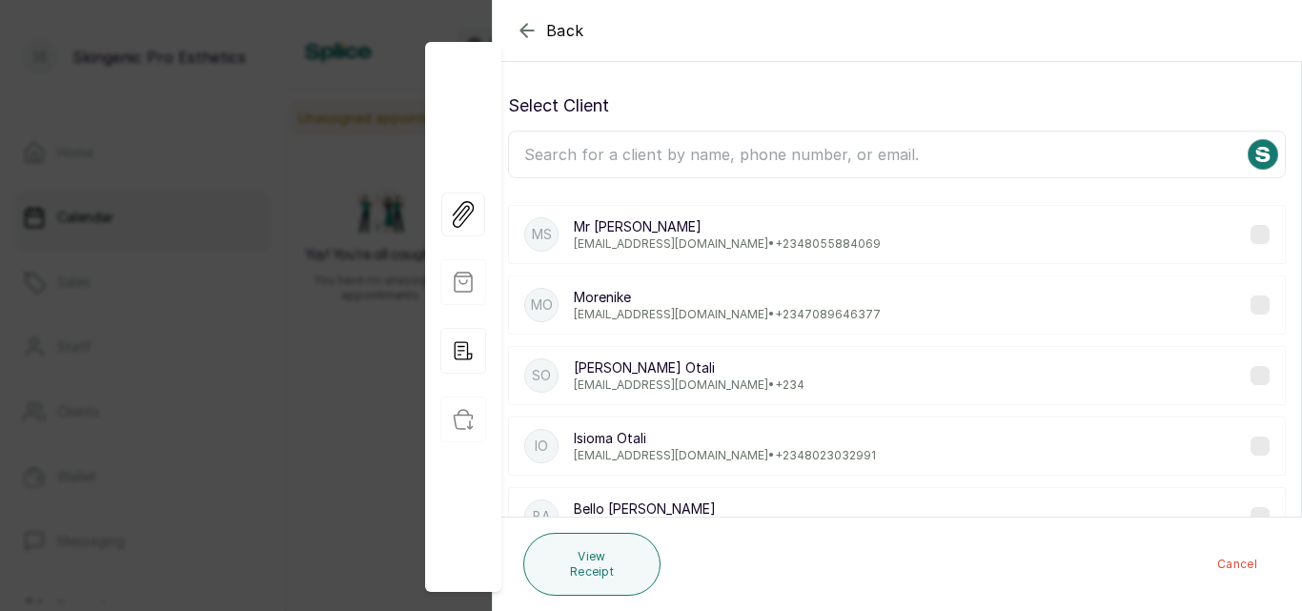
click at [696, 230] on p "Mr Samuel" at bounding box center [727, 226] width 307 height 19
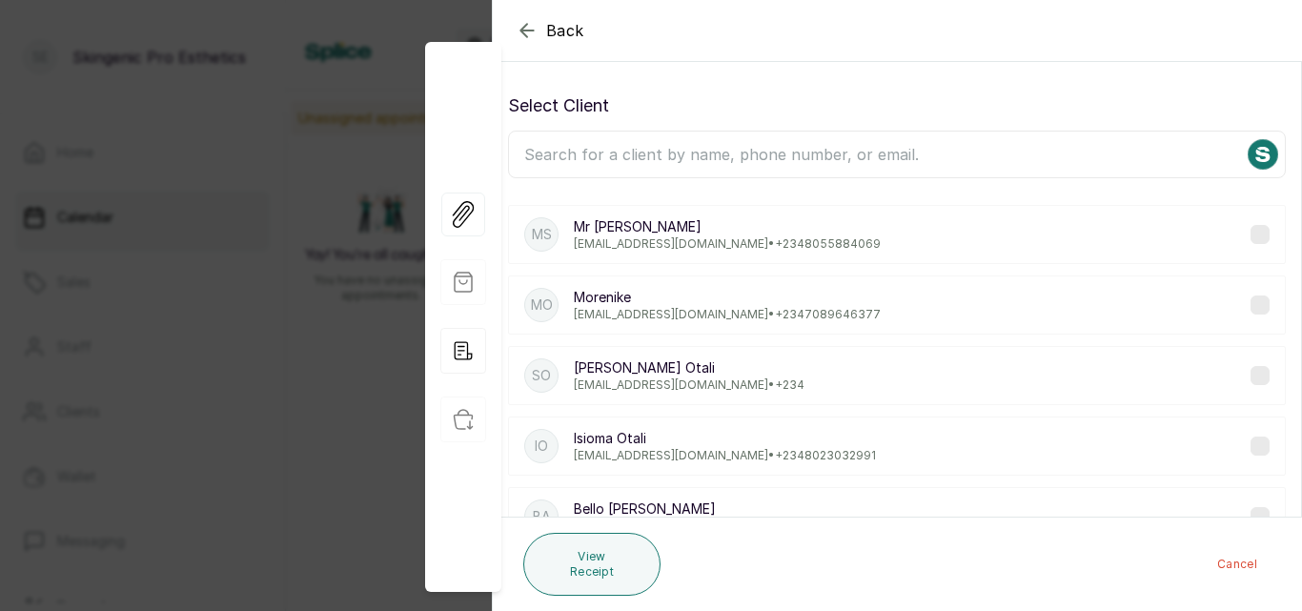
click at [1250, 231] on label at bounding box center [1259, 234] width 19 height 19
drag, startPoint x: 1240, startPoint y: 231, endPoint x: 614, endPoint y: 319, distance: 632.3
click at [614, 319] on div "MS Mr Samuel ajimuda_tom@maail.com • +234 8055884069 Mo Morenike rennyshelle@gm…" at bounding box center [897, 552] width 778 height 724
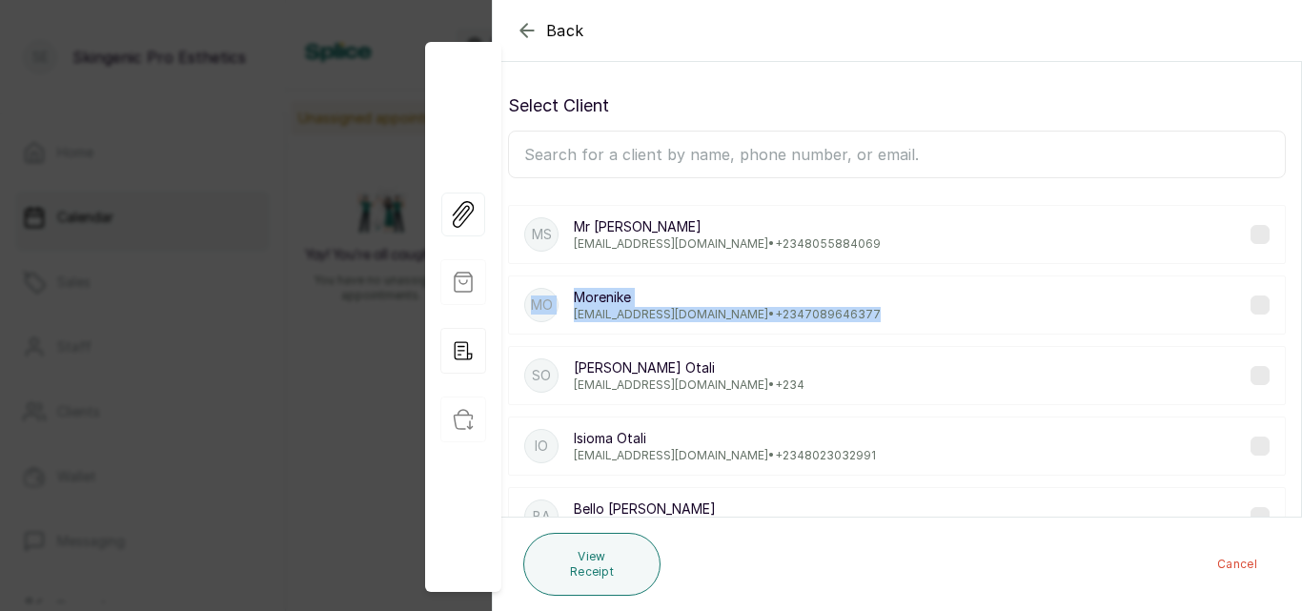
click at [214, 316] on div "Back Appointment Details Select Client MS Mr Samuel ajimuda_tom@maail.com • +23…" at bounding box center [651, 305] width 1302 height 611
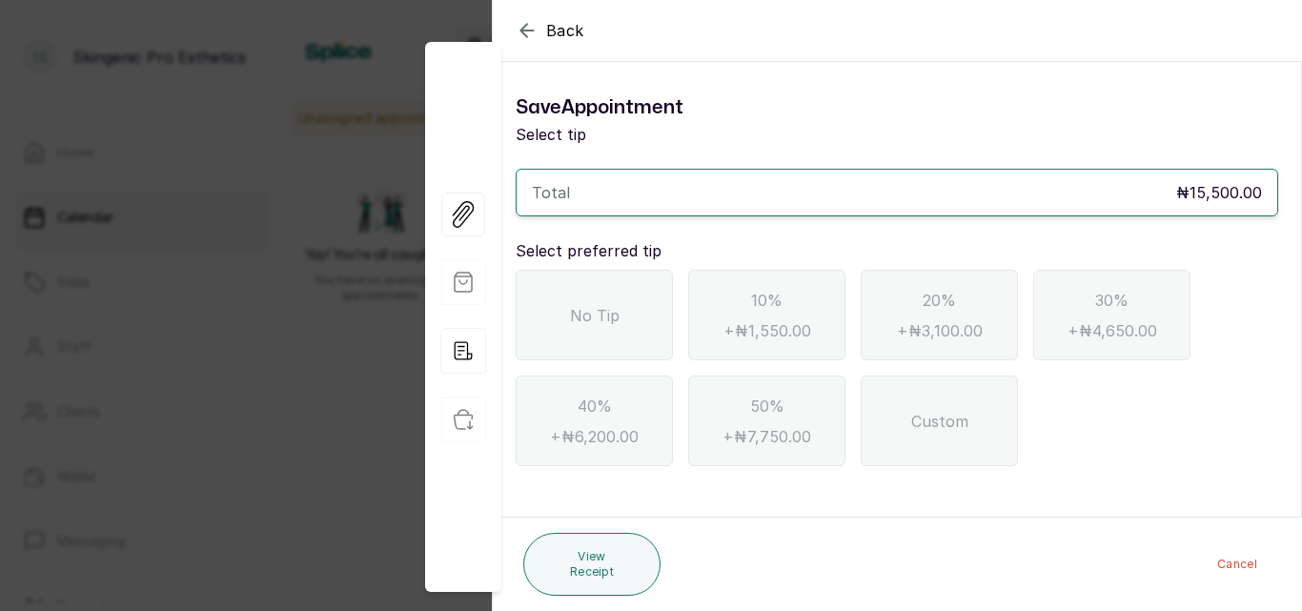
click at [587, 323] on span "No Tip" at bounding box center [595, 315] width 50 height 23
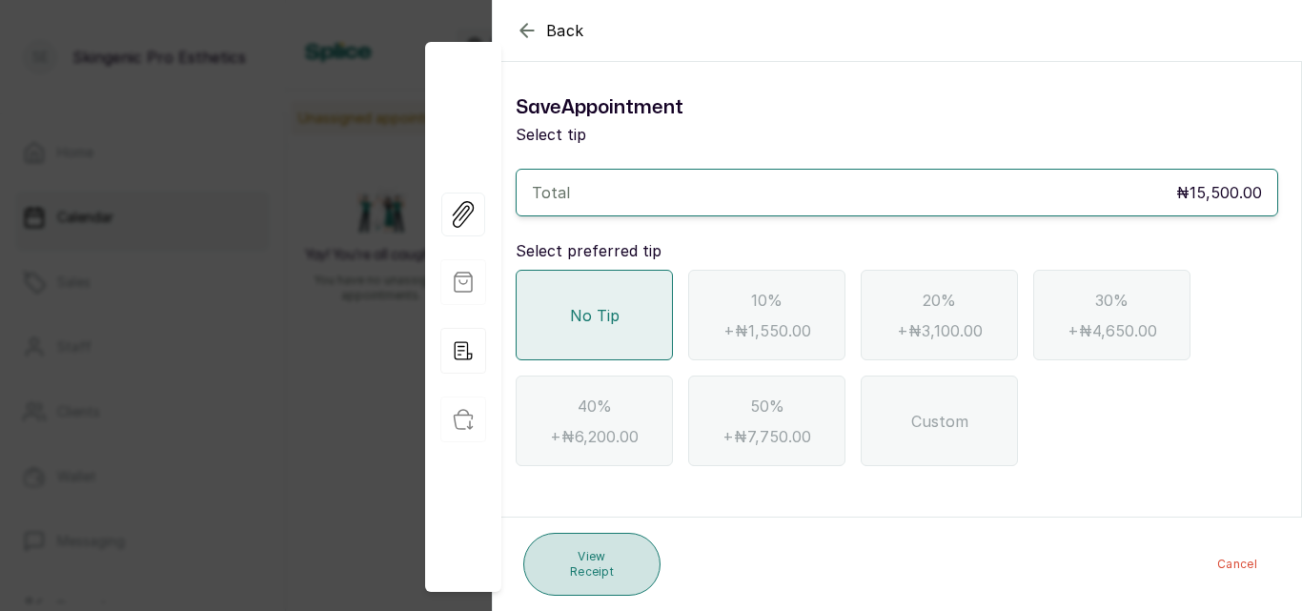
click at [578, 575] on button "View Receipt" at bounding box center [591, 564] width 137 height 63
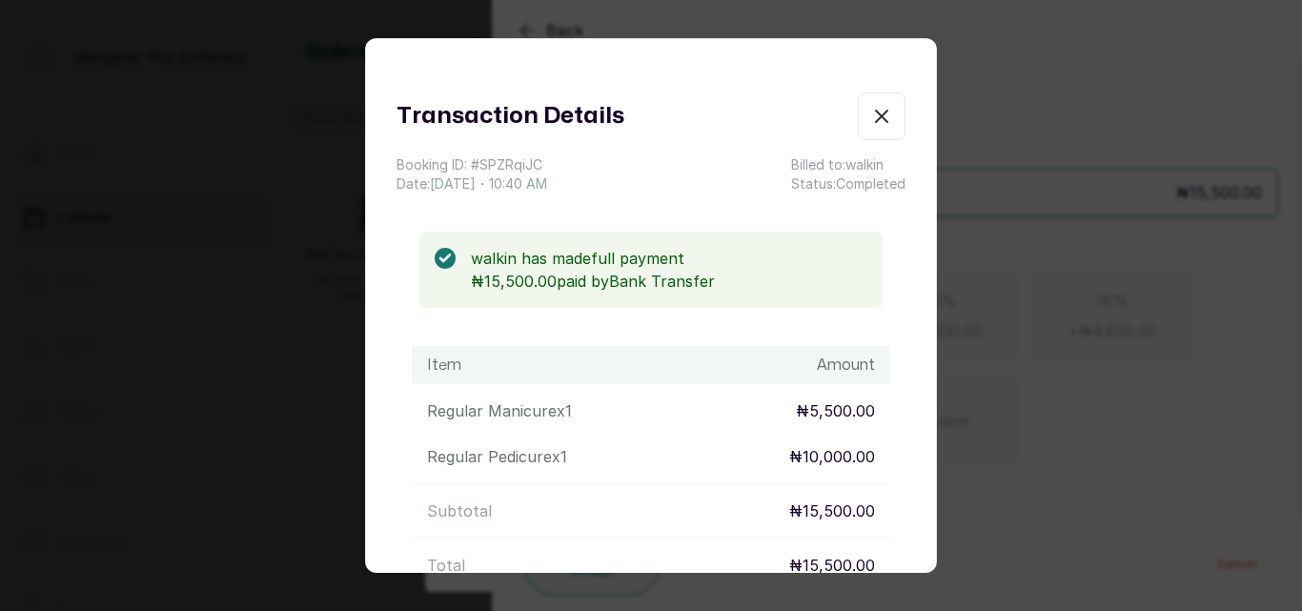
click at [870, 126] on icon "button" at bounding box center [881, 116] width 23 height 23
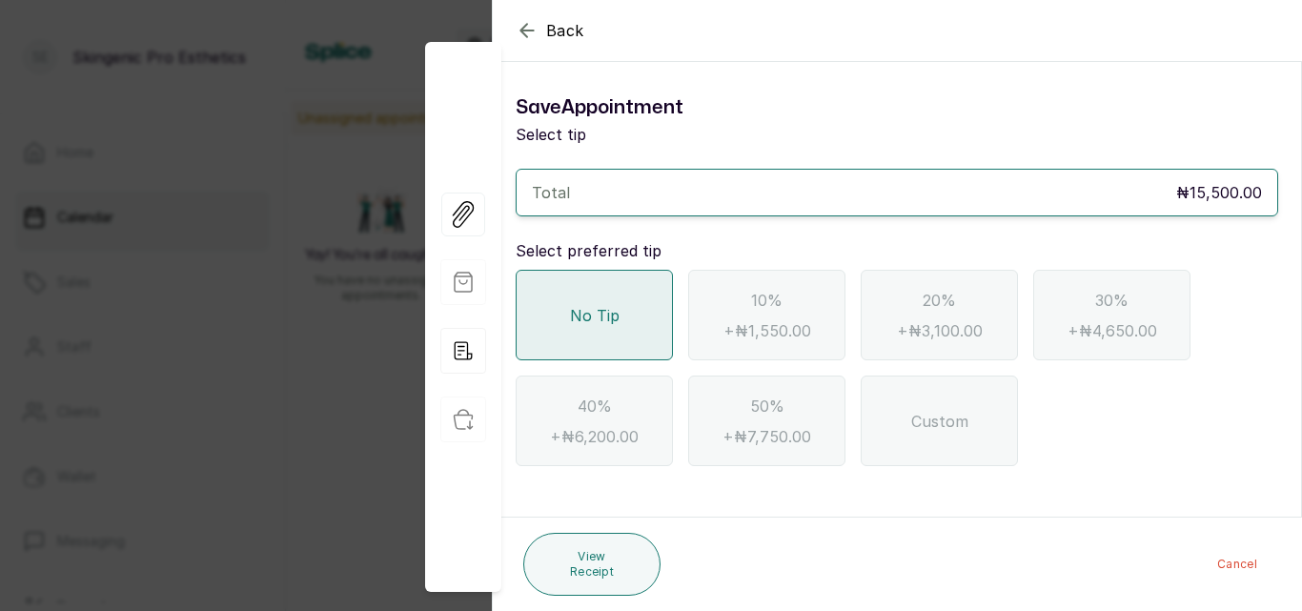
click at [526, 28] on icon "button" at bounding box center [527, 30] width 23 height 23
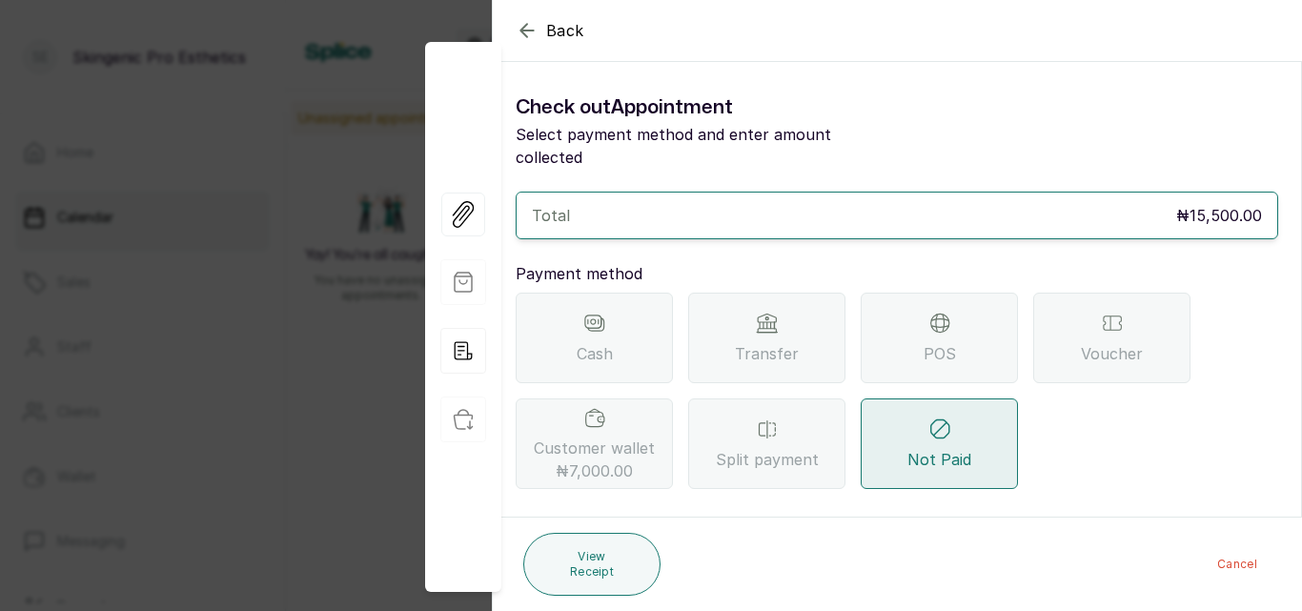
click at [526, 28] on icon "button" at bounding box center [527, 30] width 23 height 23
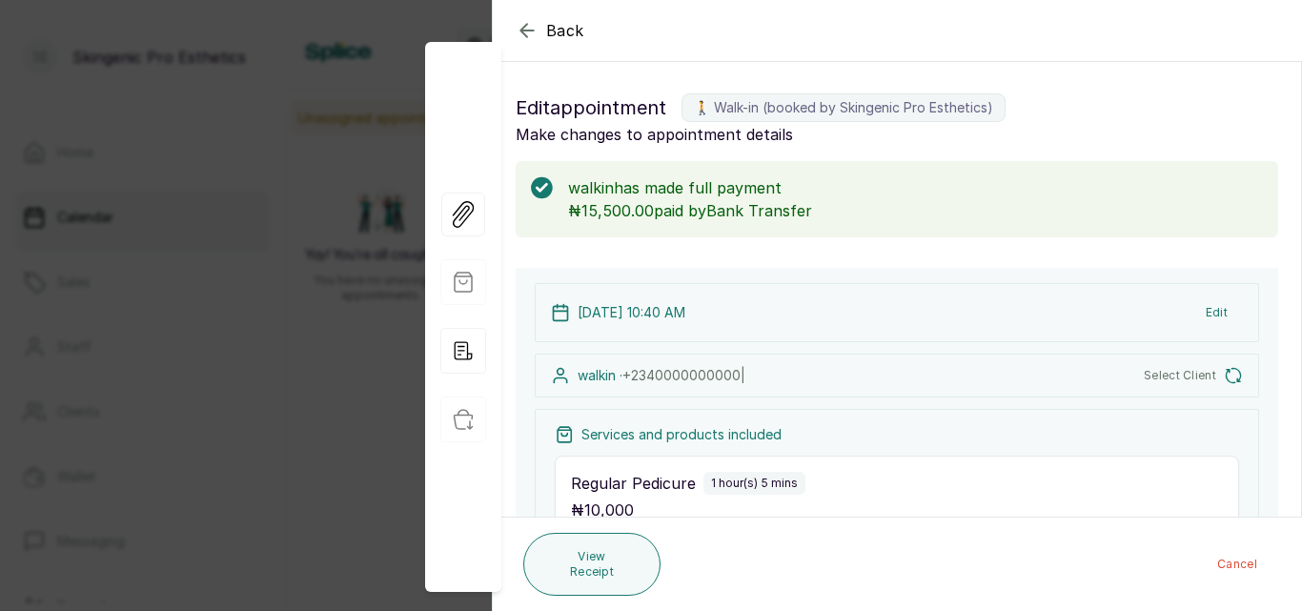
click at [526, 28] on icon "button" at bounding box center [527, 30] width 23 height 23
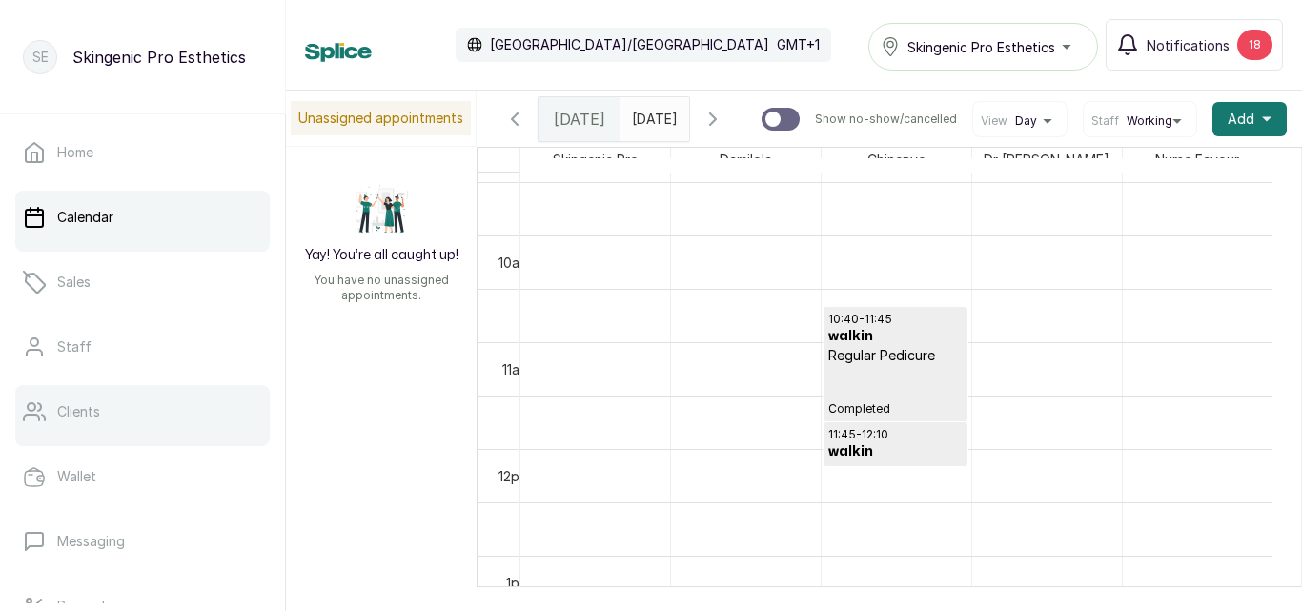
click at [39, 410] on icon at bounding box center [34, 411] width 21 height 17
